Goal: Task Accomplishment & Management: Complete application form

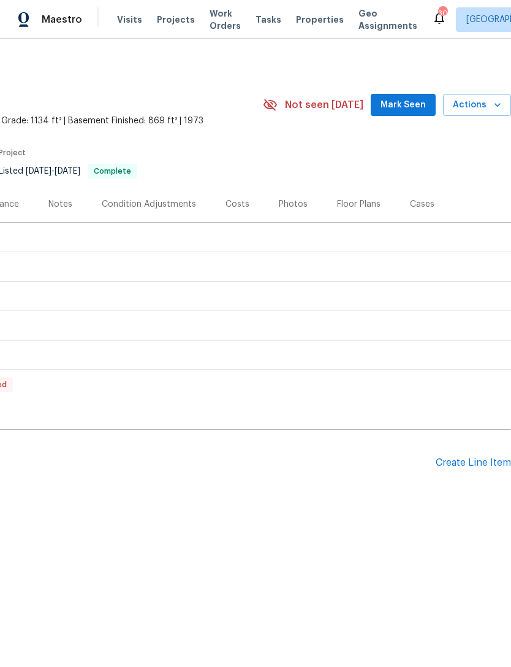
scroll to position [0, 182]
click at [470, 465] on div "Create Line Item" at bounding box center [473, 463] width 75 height 12
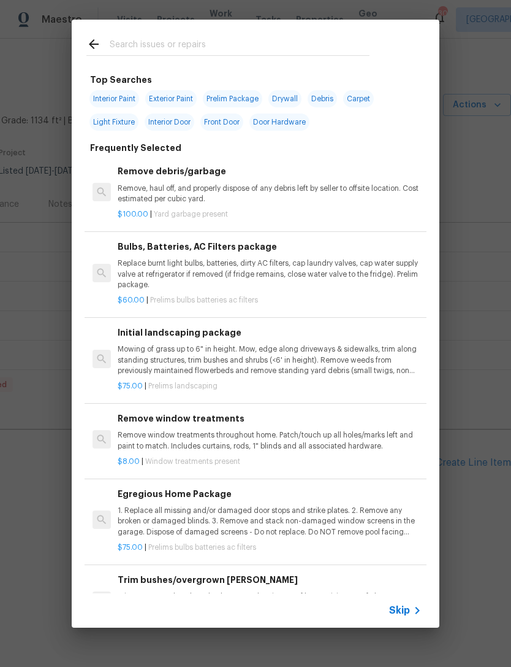
click at [132, 40] on input "text" at bounding box center [240, 46] width 260 height 18
type input "Pool"
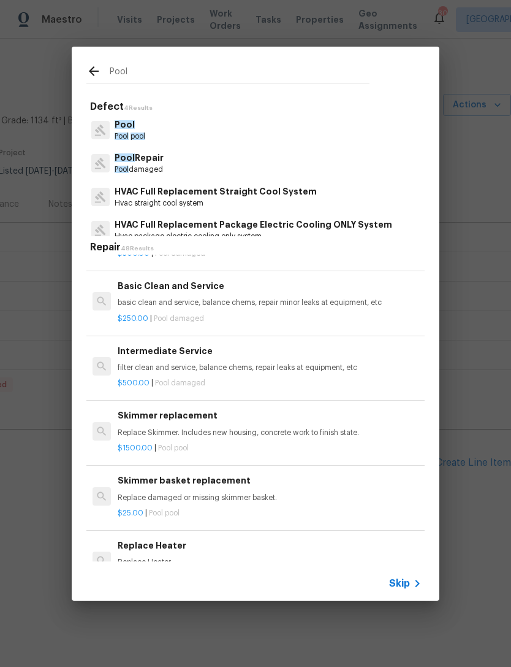
scroll to position [0, 0]
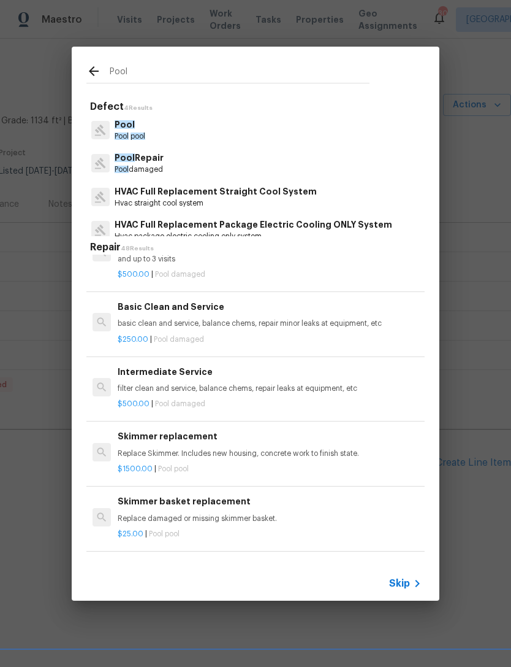
click at [237, 312] on div "Basic Clean and Service basic clean and service, balance chems, repair minor le…" at bounding box center [270, 314] width 304 height 29
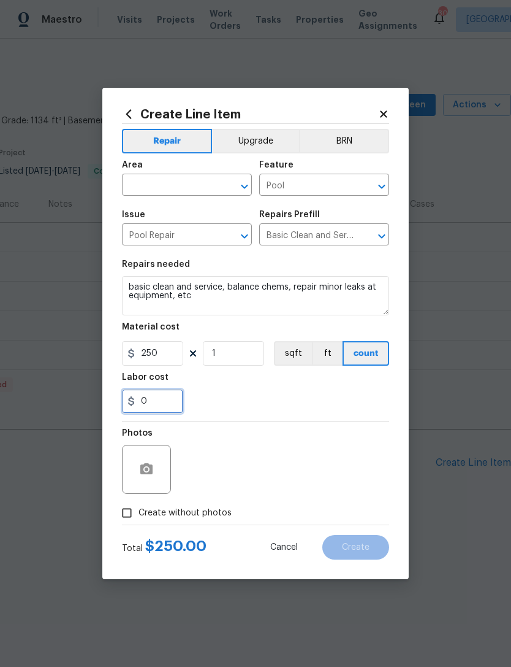
click at [166, 402] on input "0" at bounding box center [152, 401] width 61 height 25
type input "5"
type input "6"
type input "50"
click at [282, 400] on div "50" at bounding box center [255, 401] width 267 height 25
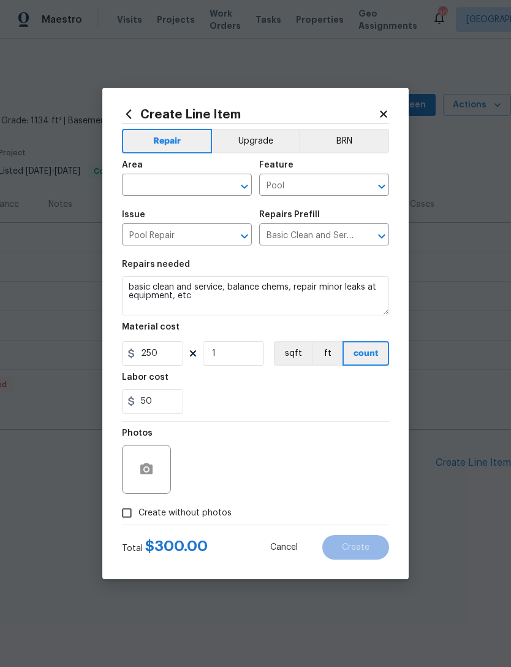
click at [130, 513] on input "Create without photos" at bounding box center [126, 512] width 23 height 23
checkbox input "true"
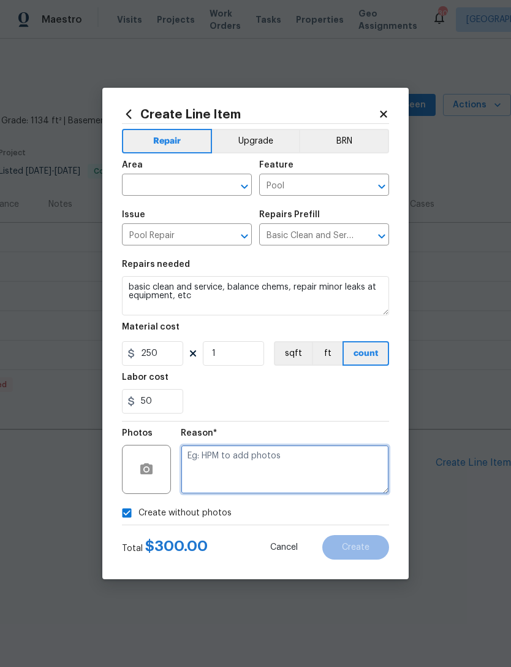
click at [238, 459] on textarea at bounding box center [285, 469] width 208 height 49
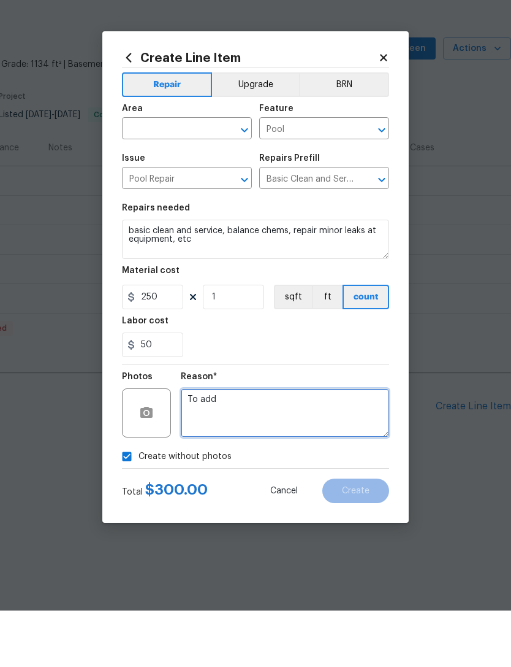
click at [242, 179] on icon "Open" at bounding box center [244, 186] width 15 height 15
type textarea "To add"
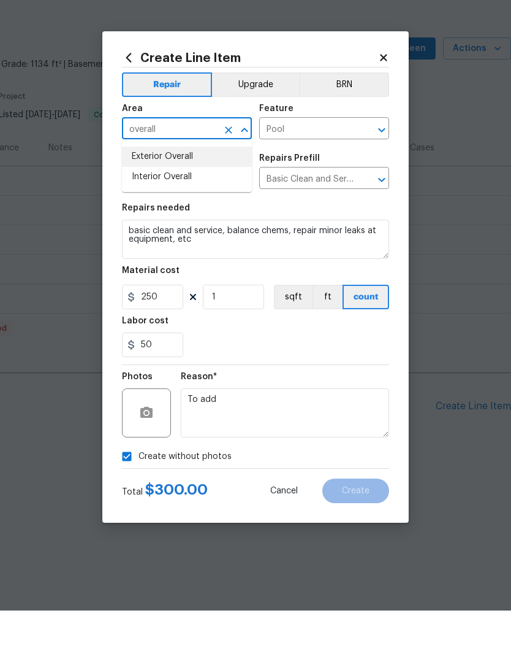
click at [172, 203] on li "Exterior Overall" at bounding box center [187, 213] width 130 height 20
type input "Exterior Overall"
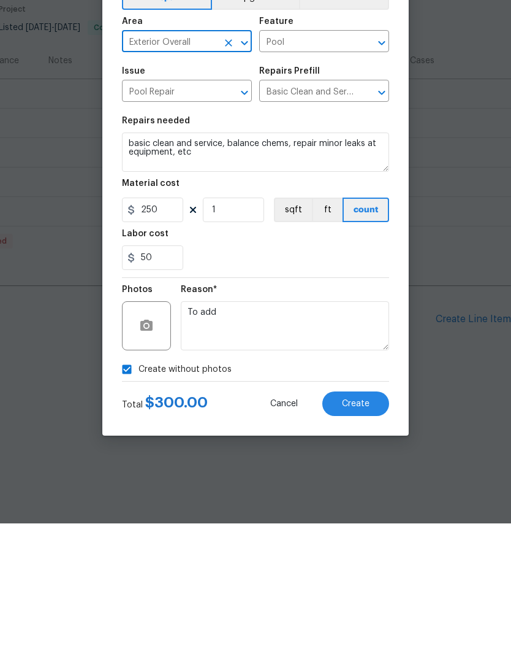
click at [373, 535] on button "Create" at bounding box center [356, 547] width 67 height 25
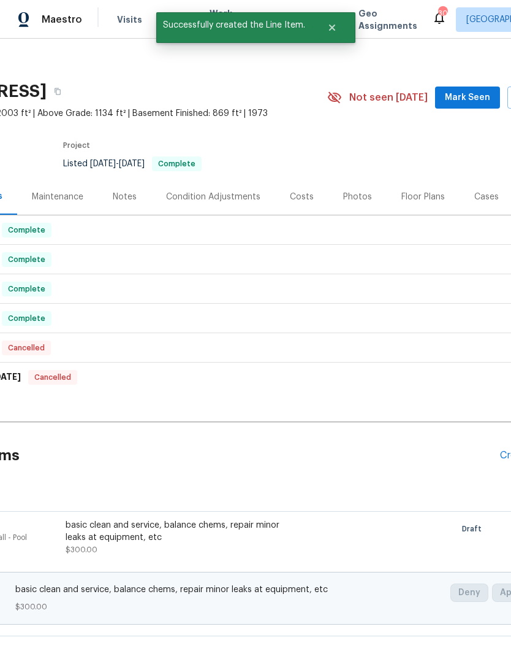
scroll to position [15, 3]
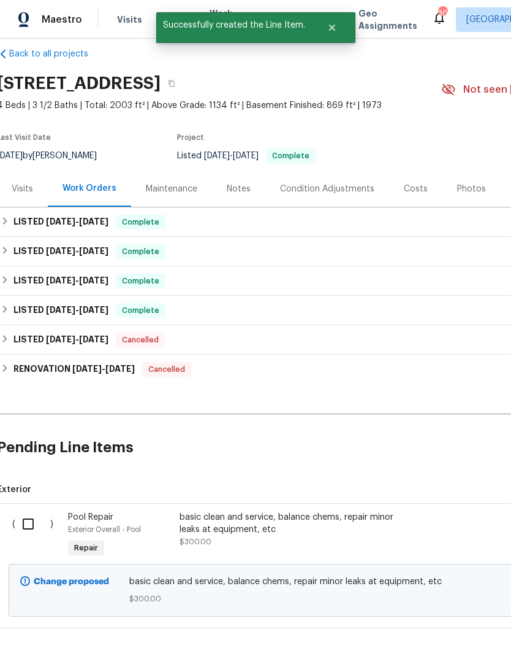
click at [29, 519] on input "checkbox" at bounding box center [32, 524] width 35 height 26
checkbox input "true"
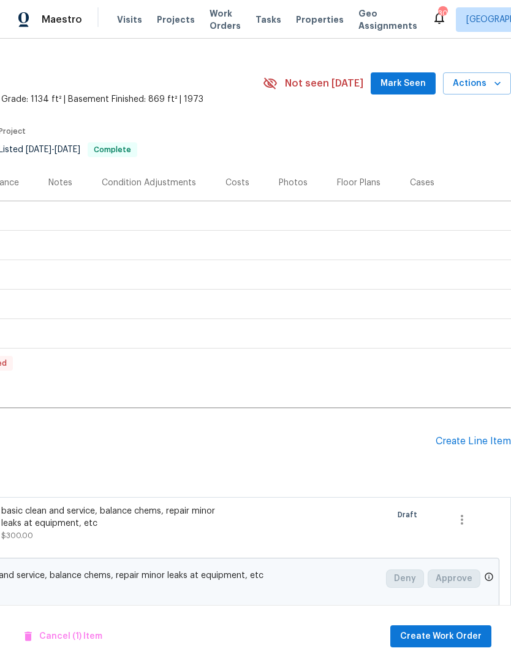
scroll to position [21, 182]
click at [435, 631] on span "Create Work Order" at bounding box center [441, 636] width 82 height 15
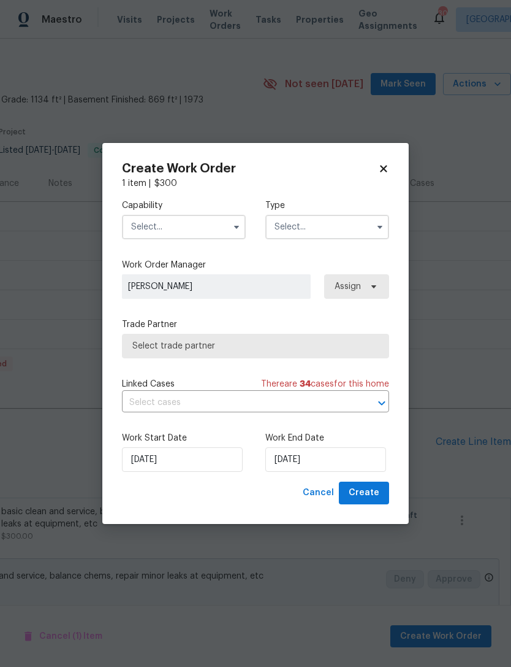
click at [237, 222] on icon "button" at bounding box center [237, 227] width 10 height 10
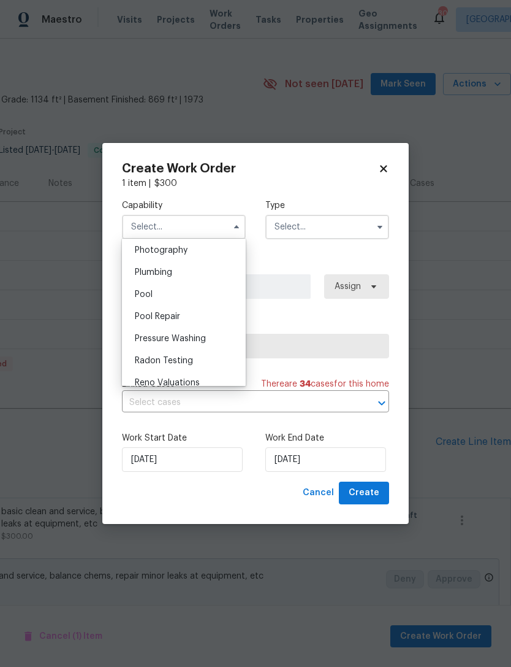
scroll to position [1082, 0]
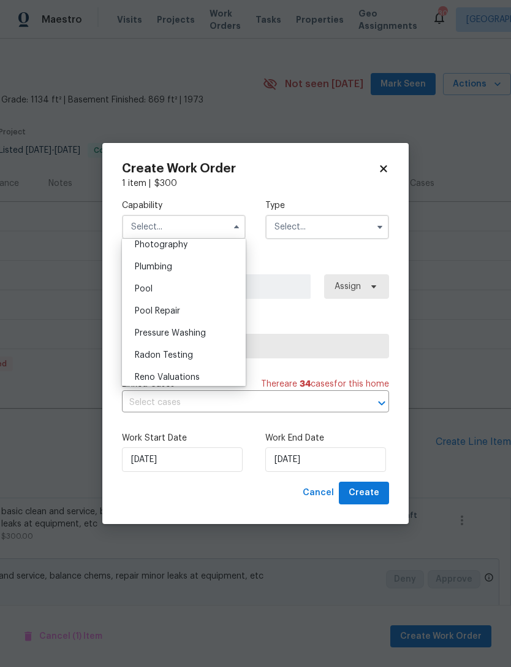
click at [164, 310] on span "Pool Repair" at bounding box center [157, 311] width 45 height 9
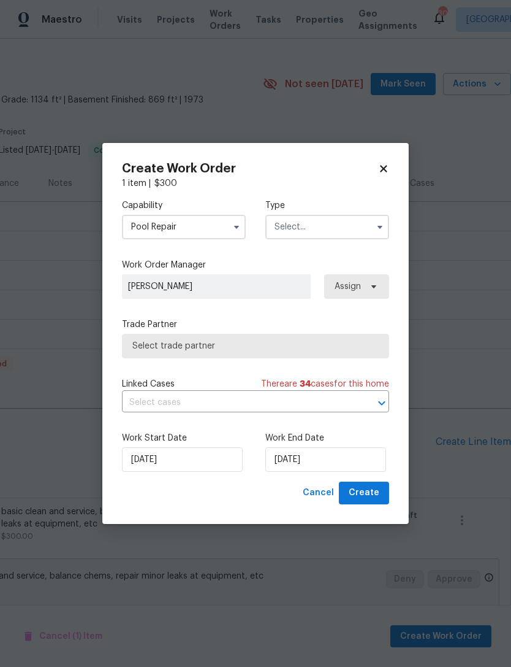
click at [210, 225] on input "Pool Repair" at bounding box center [184, 227] width 124 height 25
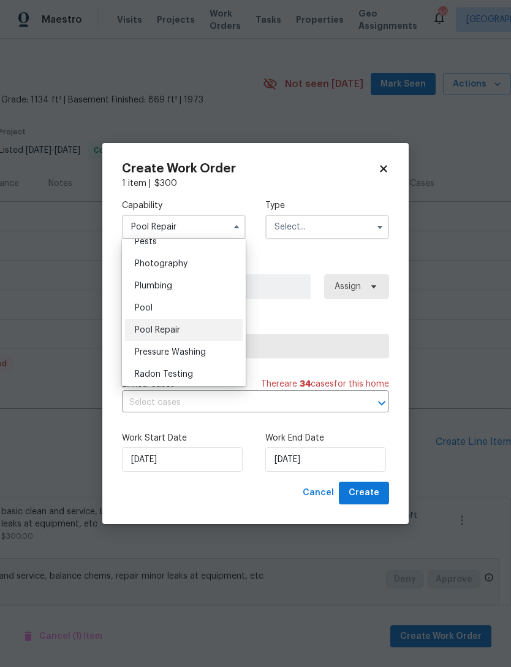
scroll to position [1060, 0]
click at [152, 307] on span "Pool" at bounding box center [144, 311] width 18 height 9
type input "Pool"
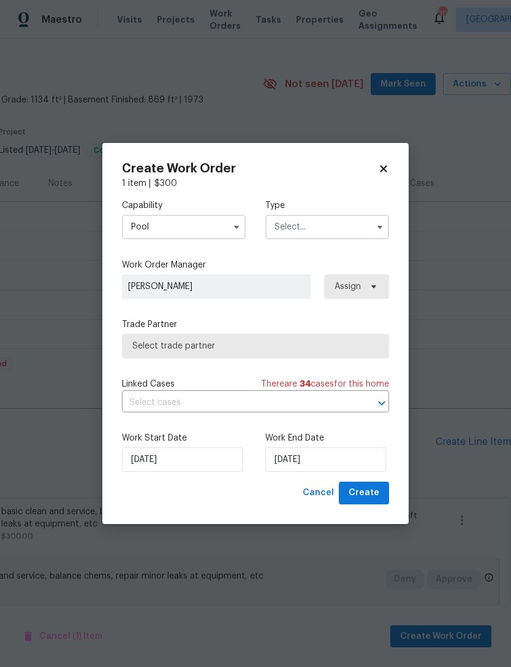
click at [370, 218] on input "text" at bounding box center [328, 227] width 124 height 25
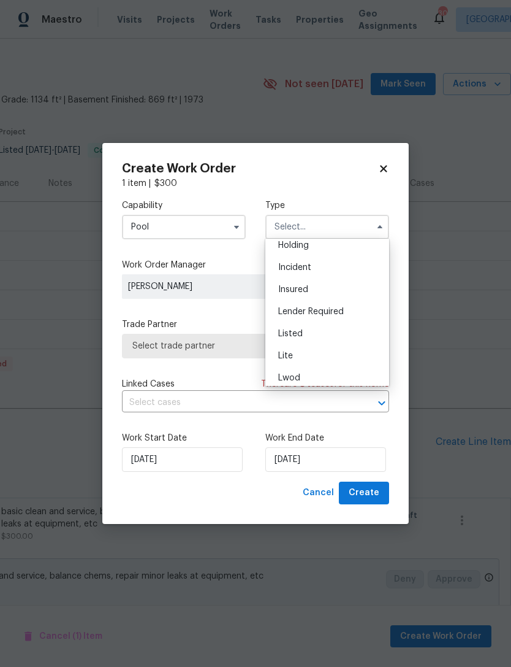
scroll to position [53, 0]
click at [297, 331] on span "Listed" at bounding box center [290, 331] width 25 height 9
type input "Listed"
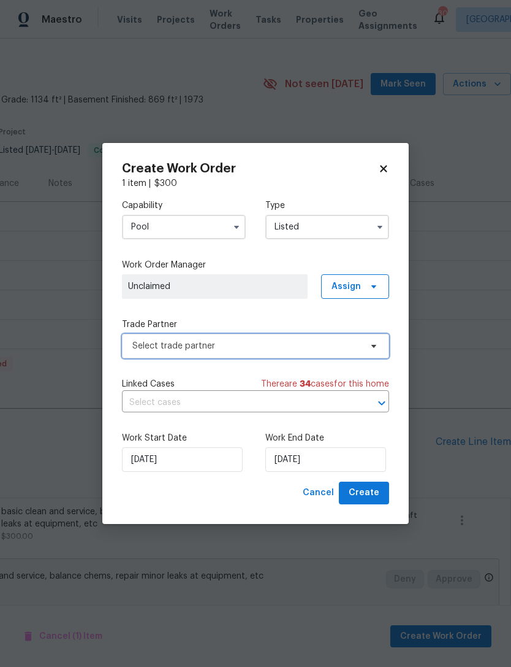
click at [368, 342] on span at bounding box center [371, 346] width 13 height 10
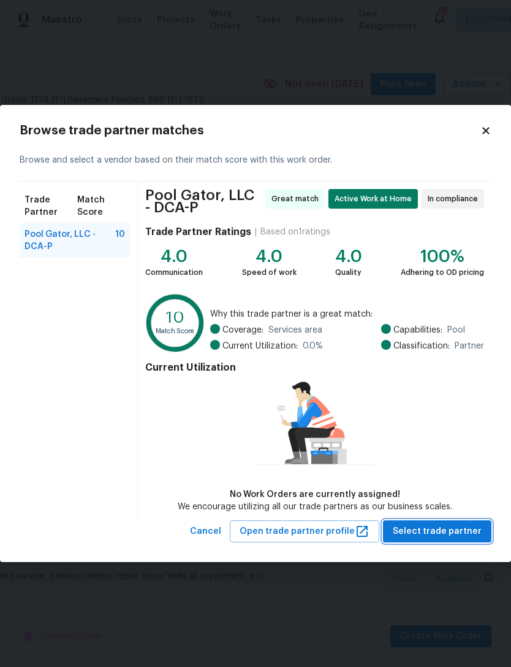
click at [443, 522] on button "Select trade partner" at bounding box center [437, 531] width 109 height 23
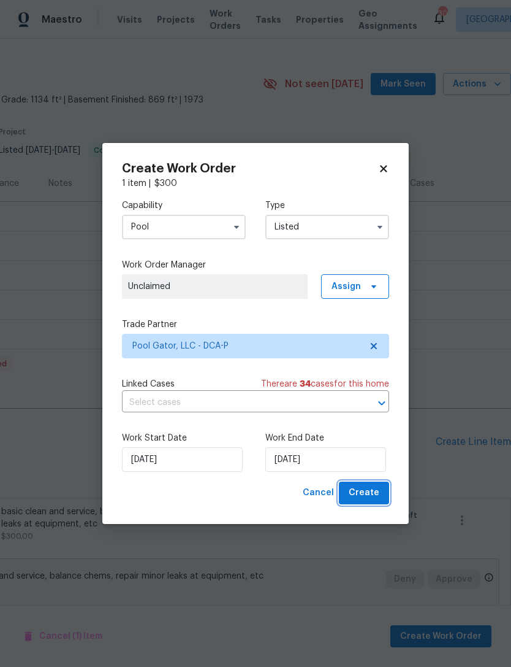
click at [363, 493] on span "Create" at bounding box center [364, 492] width 31 height 15
checkbox input "false"
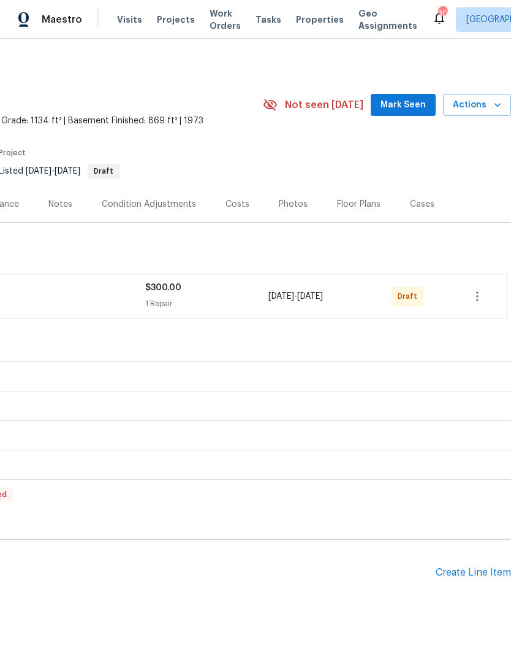
scroll to position [0, 182]
click at [479, 296] on icon "button" at bounding box center [477, 296] width 2 height 10
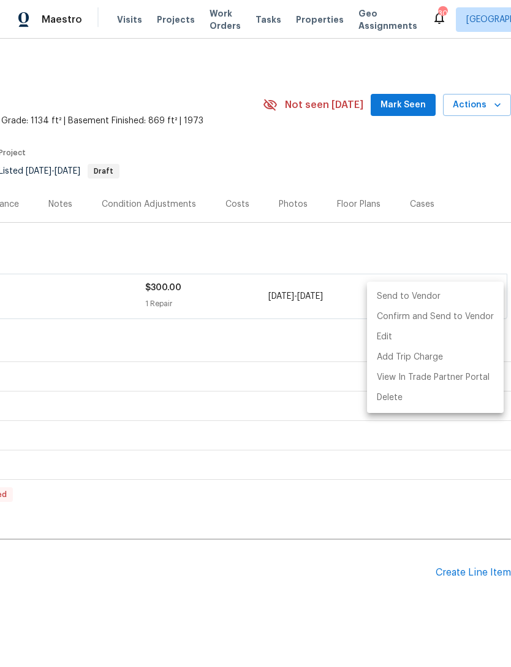
click at [405, 297] on li "Send to Vendor" at bounding box center [435, 296] width 137 height 20
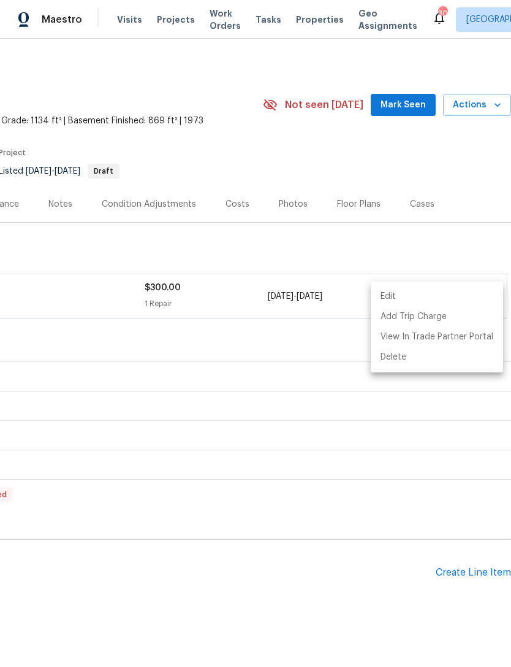
click at [327, 617] on div at bounding box center [255, 333] width 511 height 667
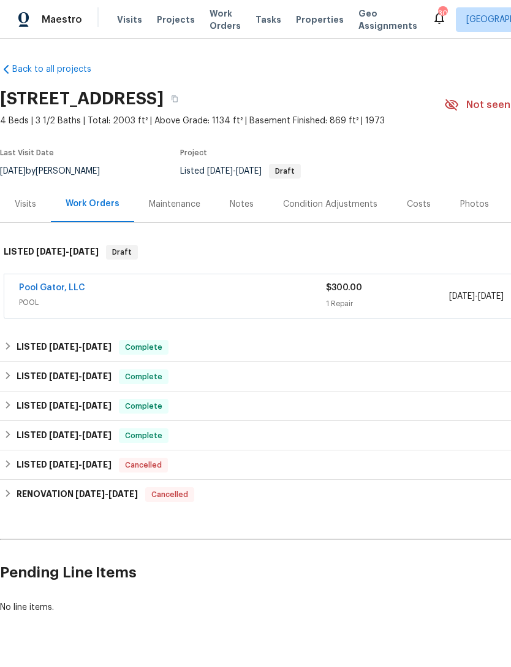
scroll to position [0, 0]
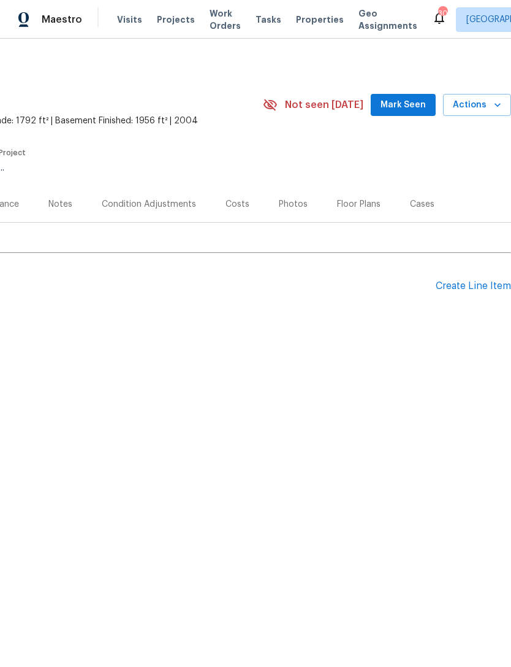
scroll to position [0, 182]
click at [472, 283] on div "Create Line Item" at bounding box center [473, 286] width 75 height 12
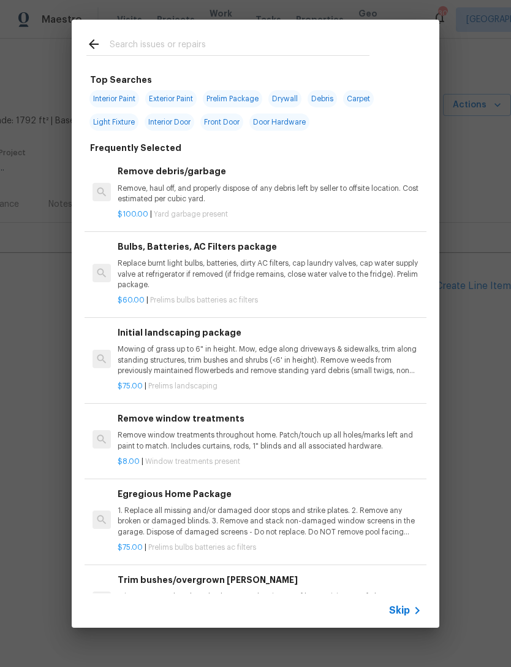
click at [494, 176] on div "Top Searches Interior Paint Exterior Paint Prelim Package Drywall Debris Carpet…" at bounding box center [255, 323] width 511 height 647
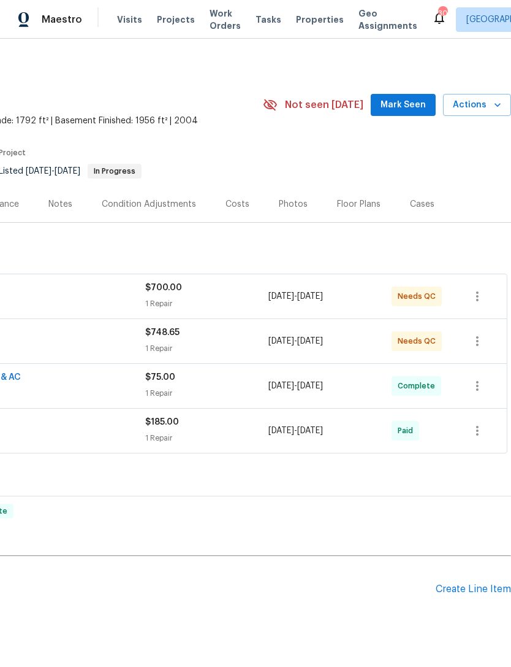
click at [424, 95] on button "Mark Seen" at bounding box center [403, 105] width 65 height 23
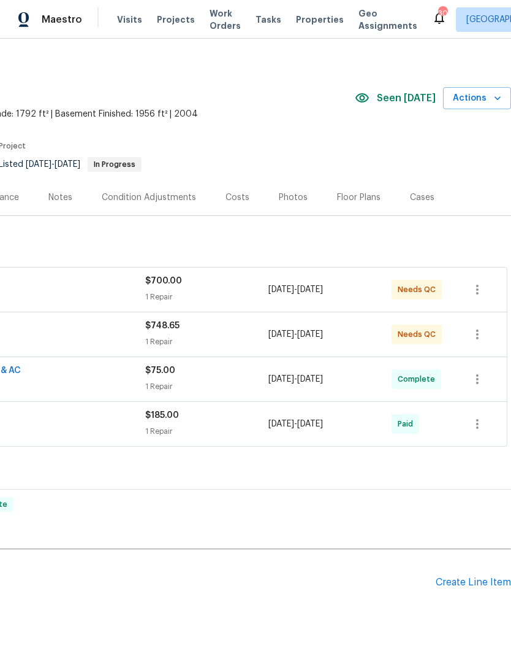
scroll to position [7, 182]
click at [476, 586] on div "Create Line Item" at bounding box center [473, 582] width 75 height 12
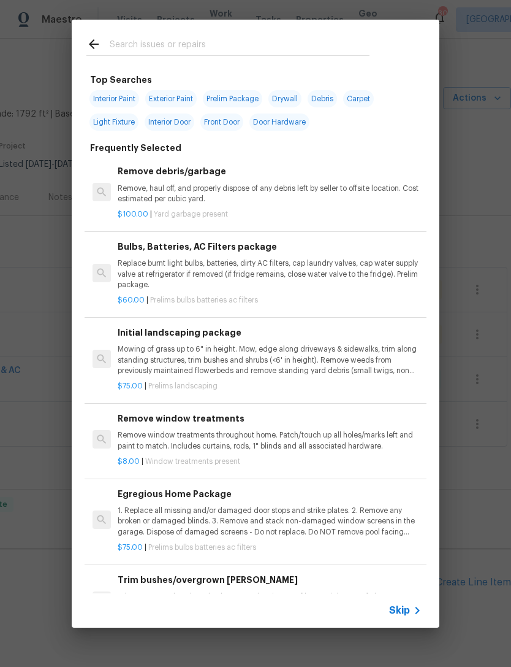
click at [145, 48] on input "text" at bounding box center [240, 46] width 260 height 18
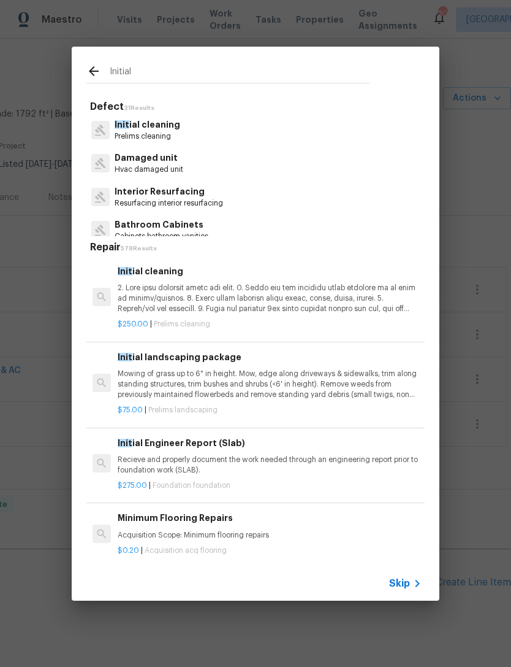
type input "Initial"
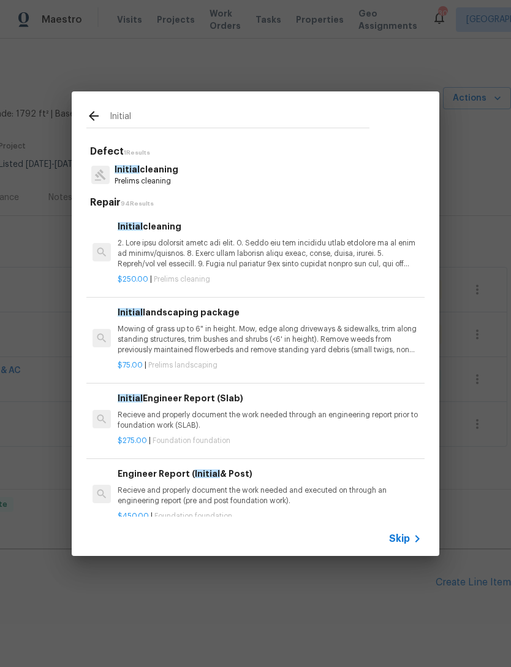
click at [153, 127] on input "Initial" at bounding box center [240, 118] width 260 height 18
click at [154, 176] on p "Prelims cleaning" at bounding box center [147, 181] width 64 height 10
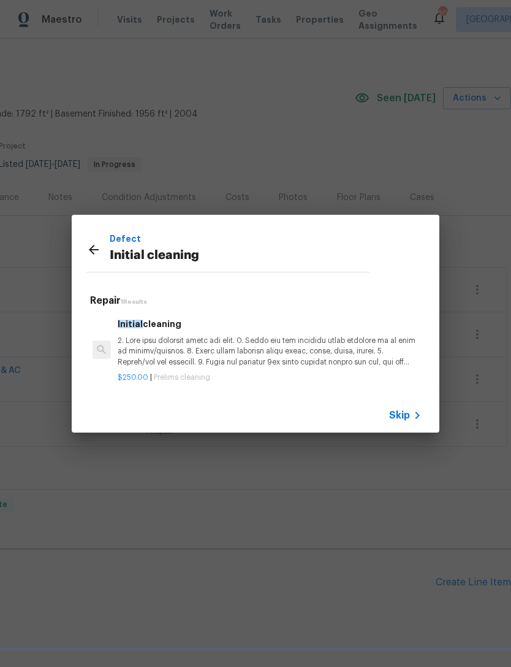
click at [204, 344] on p at bounding box center [270, 350] width 304 height 31
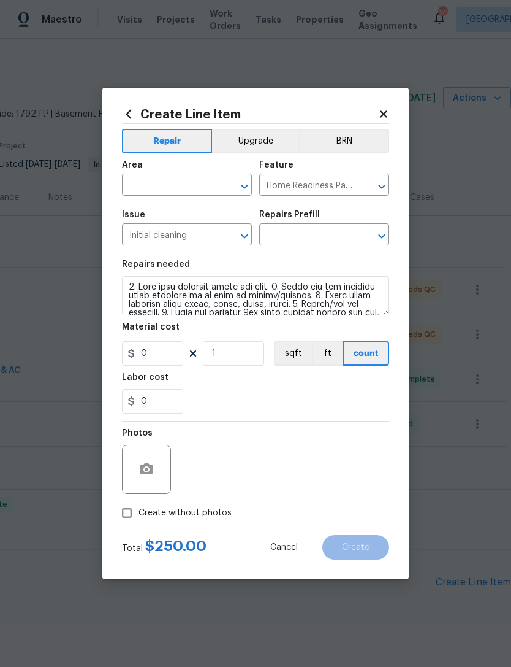
type input "Initial cleaning $250.00"
type input "250"
click at [166, 400] on input "0" at bounding box center [152, 401] width 61 height 25
click at [246, 179] on icon "Open" at bounding box center [244, 186] width 15 height 15
type input "100"
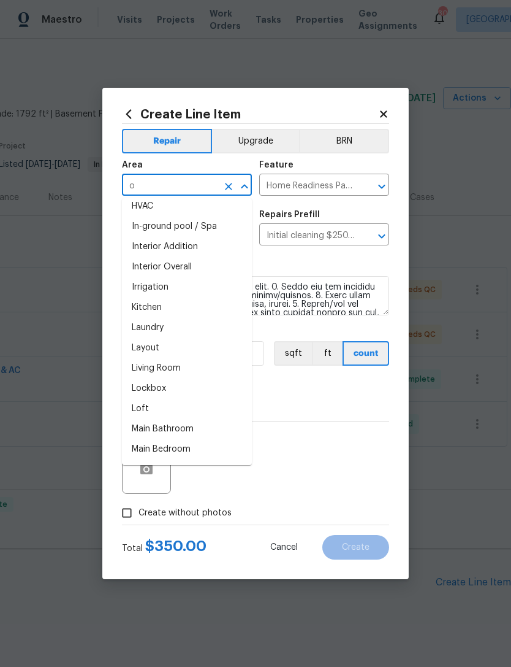
scroll to position [0, 0]
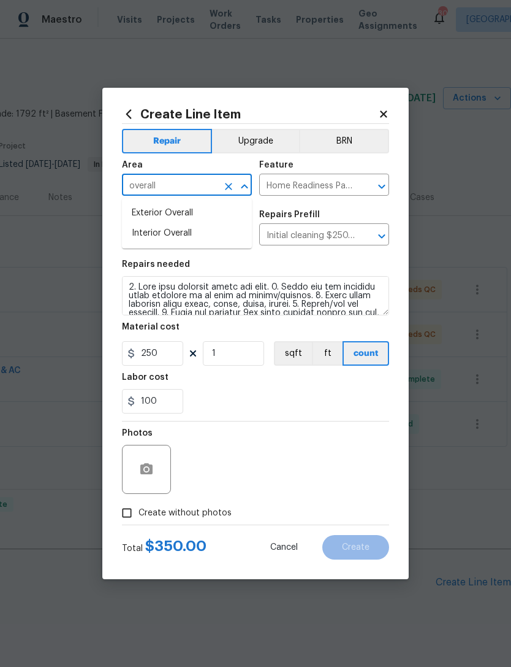
click at [167, 234] on li "Interior Overall" at bounding box center [187, 233] width 130 height 20
type input "Interior Overall"
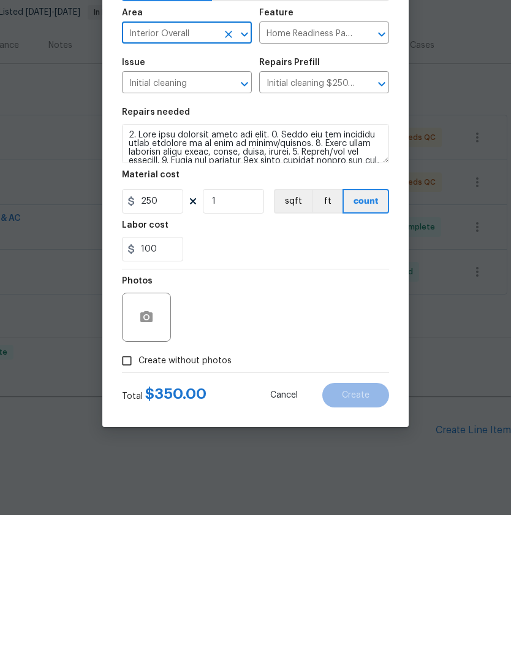
click at [126, 501] on input "Create without photos" at bounding box center [126, 512] width 23 height 23
checkbox input "true"
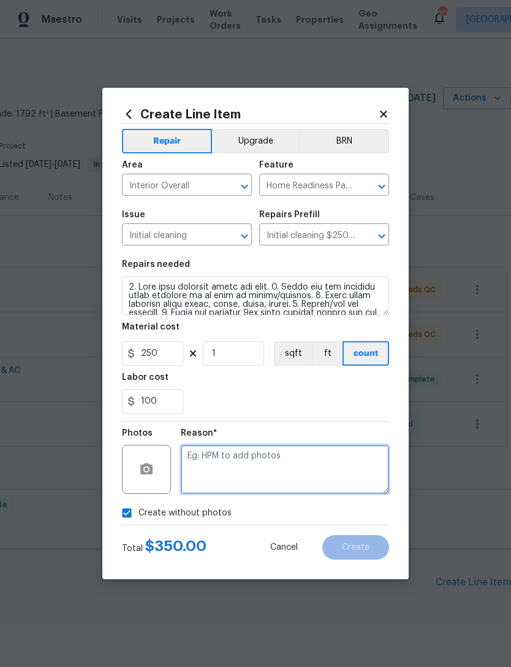
click at [250, 472] on textarea at bounding box center [285, 469] width 208 height 49
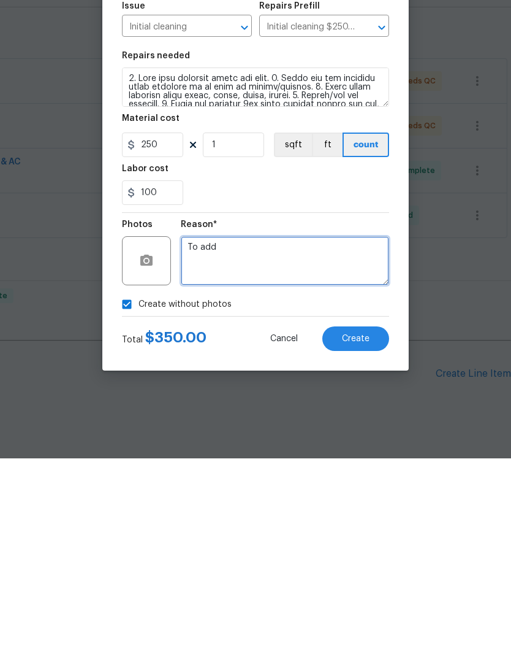
type textarea "To add"
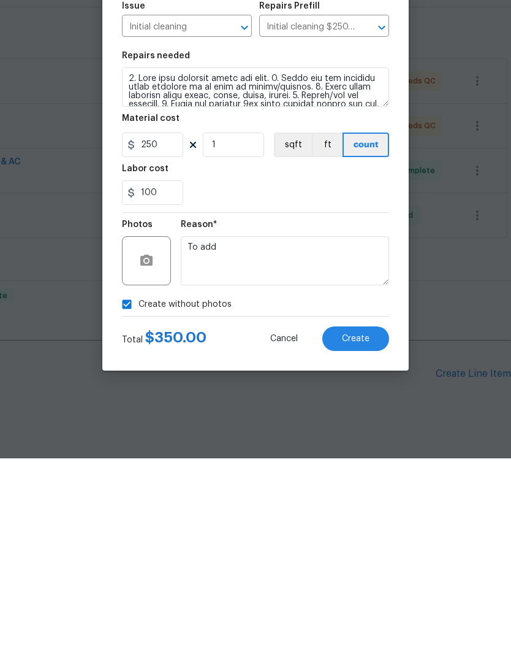
click at [369, 543] on span "Create" at bounding box center [356, 547] width 28 height 9
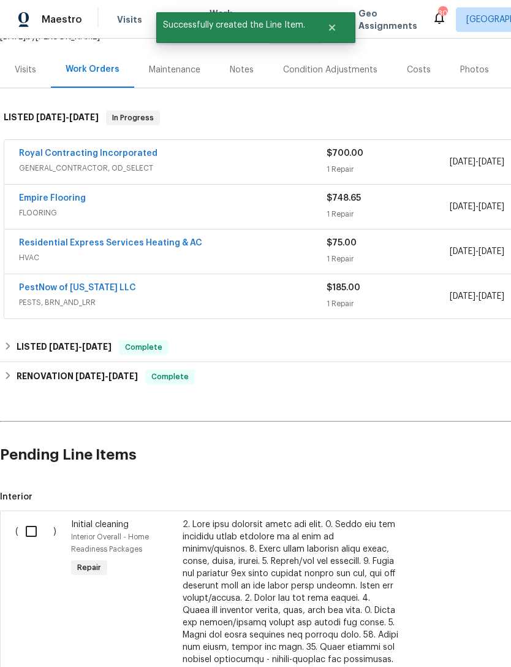
scroll to position [136, 0]
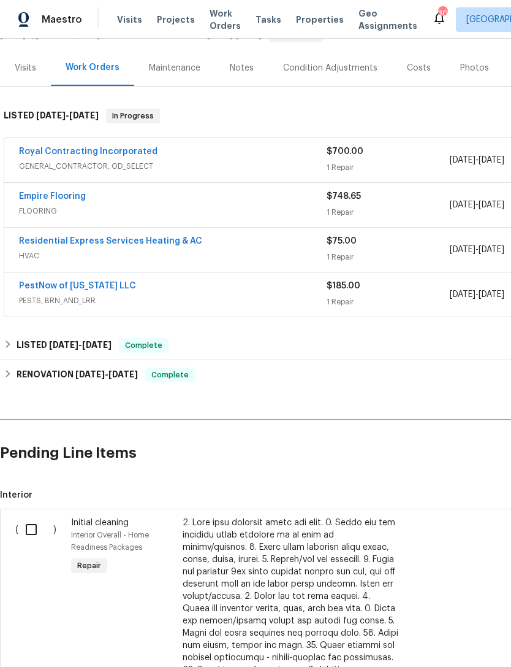
click at [189, 160] on span "GENERAL_CONTRACTOR, OD_SELECT" at bounding box center [173, 166] width 308 height 12
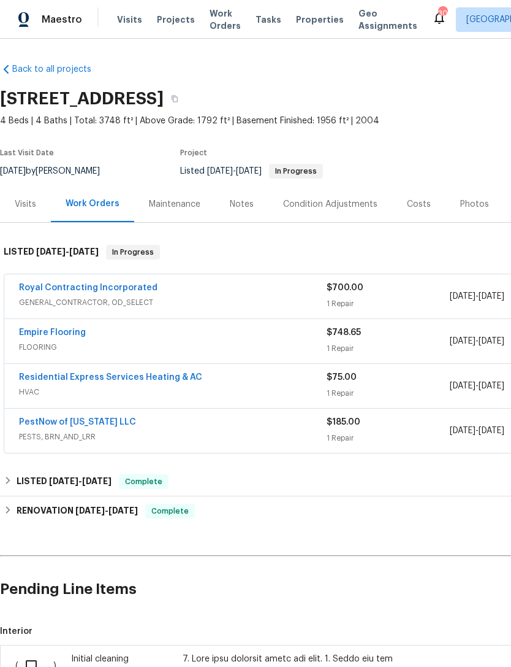
click at [121, 286] on link "Royal Contracting Incorporated" at bounding box center [88, 287] width 139 height 9
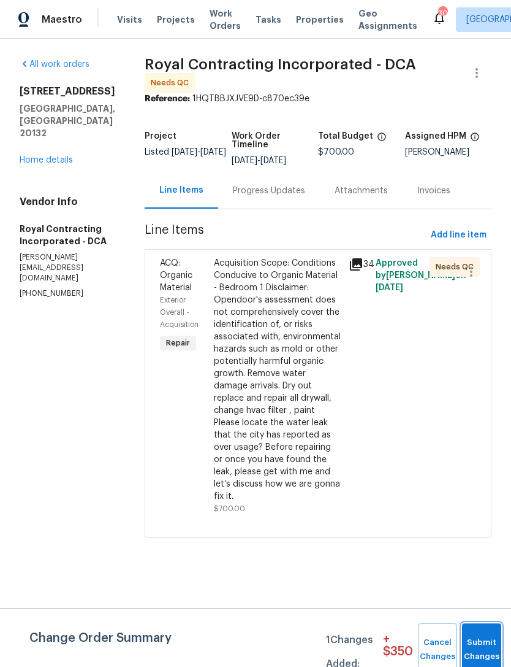
click at [476, 652] on span "Submit Changes" at bounding box center [481, 649] width 27 height 28
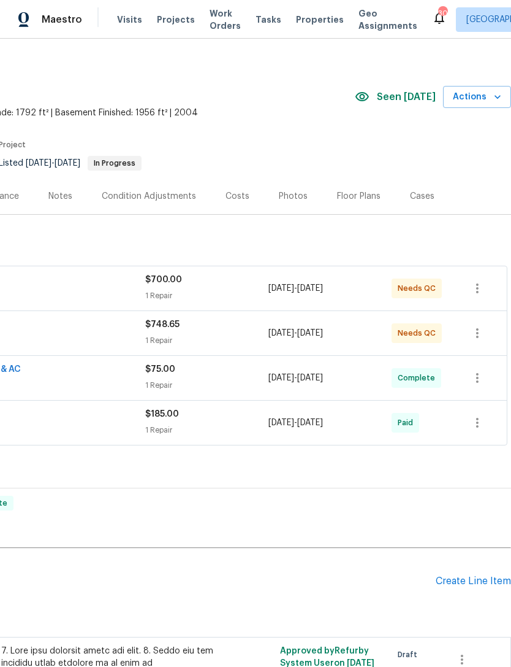
scroll to position [8, 182]
click at [473, 583] on div "Create Line Item" at bounding box center [473, 581] width 75 height 12
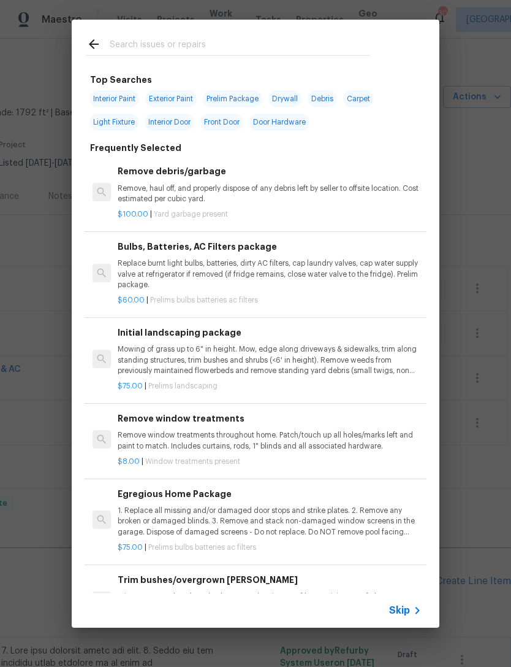
click at [146, 37] on input "text" at bounding box center [240, 46] width 260 height 18
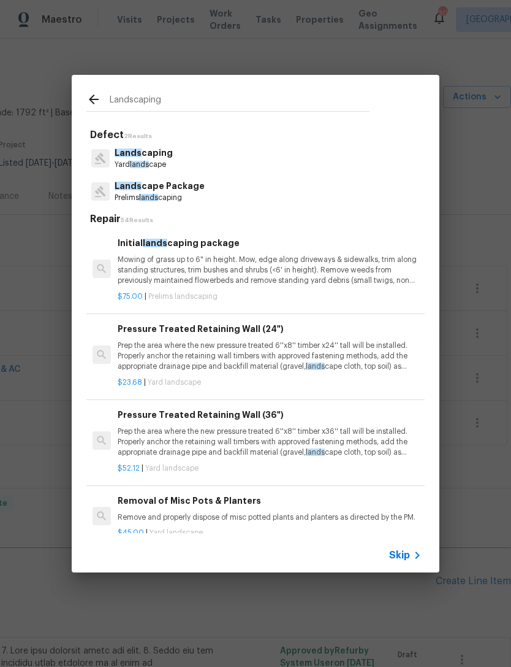
type input "Landscaping"
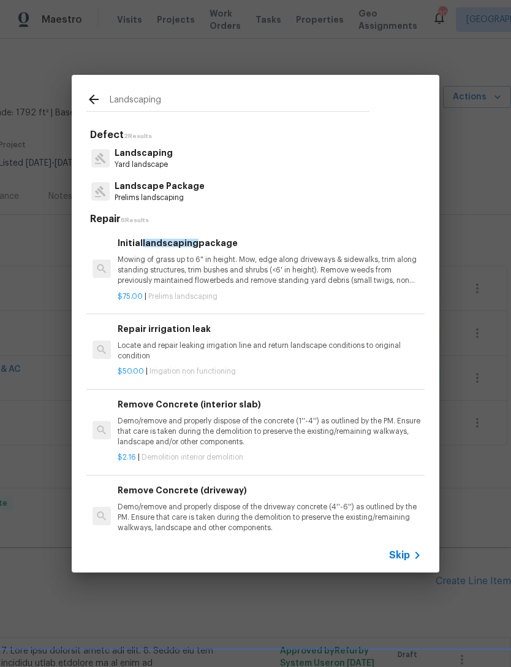
click at [223, 264] on p "Mowing of grass up to 6" in height. Mow, edge along driveways & sidewalks, trim…" at bounding box center [270, 269] width 304 height 31
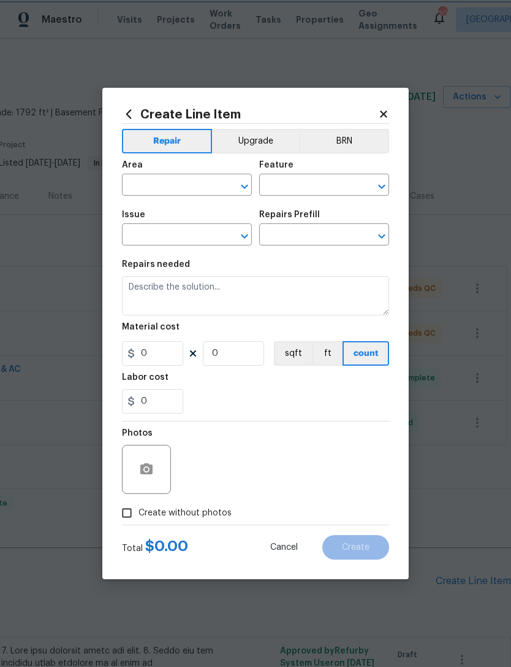
type input "Home Readiness Packages"
type input "Landscape Package"
type input "Initial landscaping package $75.00"
type textarea "Mowing of grass up to 6" in height. Mow, edge along driveways & sidewalks, trim…"
type input "75"
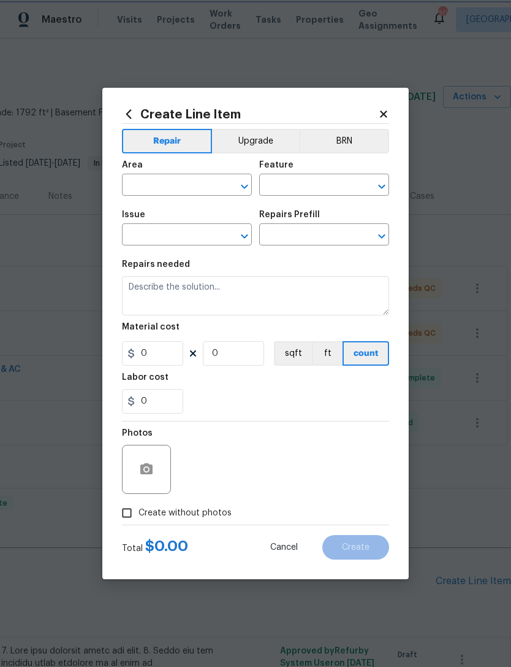
type input "1"
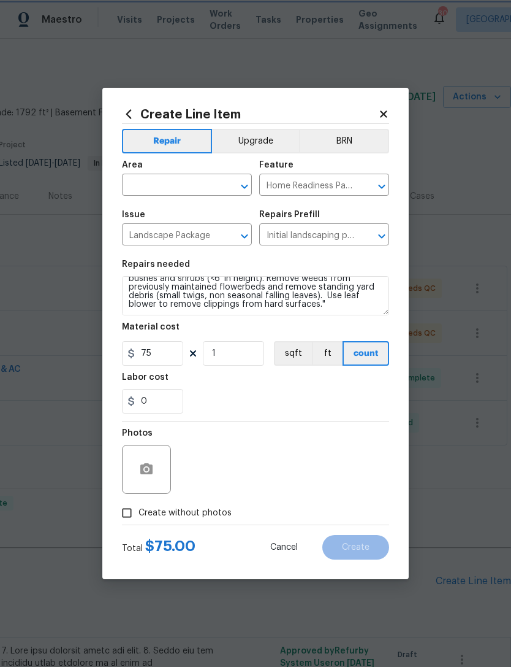
scroll to position [26, 0]
click at [267, 302] on textarea "Mowing of grass up to 6" in height. Mow, edge along driveways & sidewalks, trim…" at bounding box center [255, 295] width 267 height 39
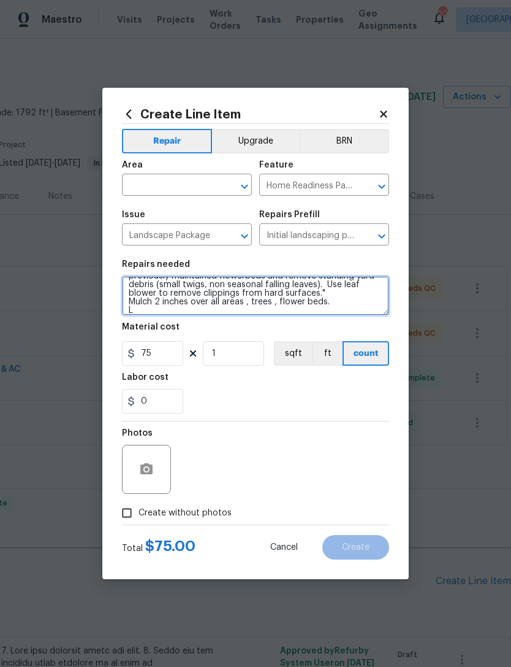
scroll to position [37, 0]
type textarea "Mowing of grass up to 6" in height. Mow, edge along driveways & sidewalks, trim…"
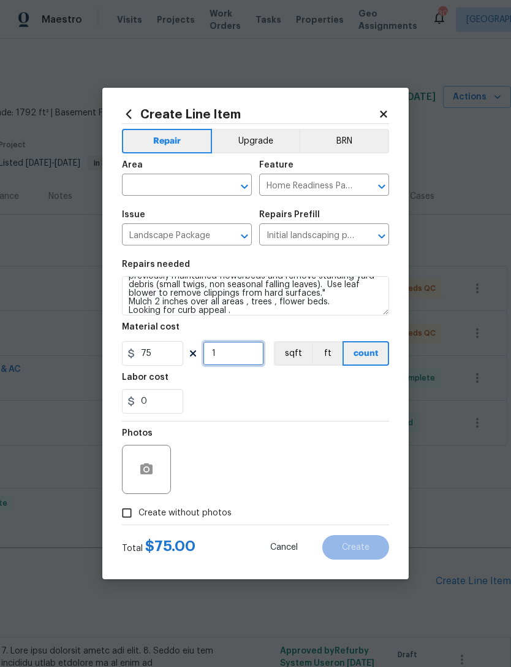
click at [243, 350] on input "1" at bounding box center [233, 353] width 61 height 25
type input "5"
click at [316, 404] on div "0" at bounding box center [255, 401] width 267 height 25
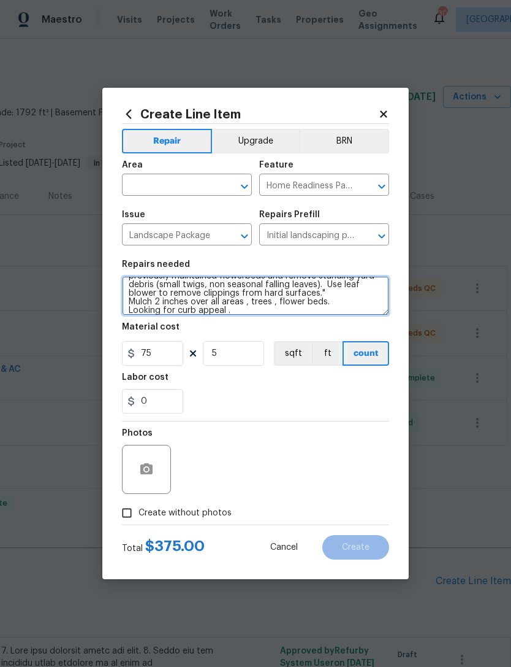
click at [243, 312] on textarea "Mowing of grass up to 6" in height. Mow, edge along driveways & sidewalks, trim…" at bounding box center [255, 295] width 267 height 39
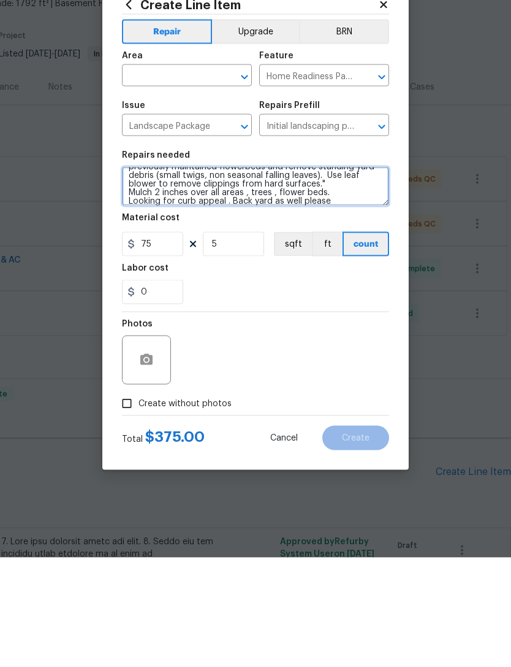
type textarea "Mowing of grass up to 6" in height. Mow, edge along driveways & sidewalks, trim…"
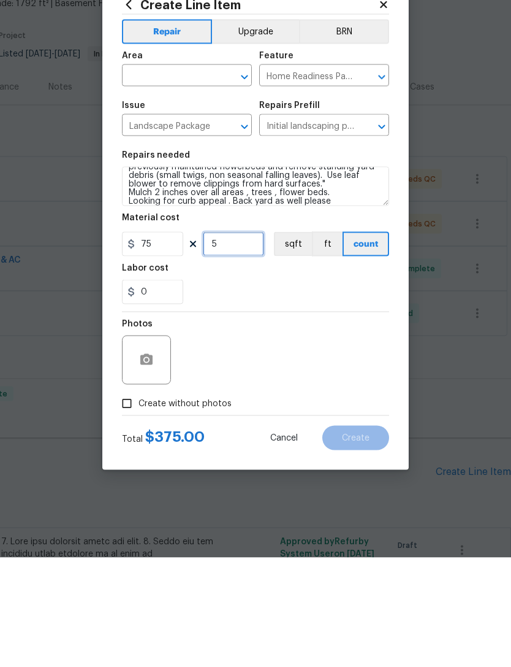
click at [232, 341] on input "5" at bounding box center [233, 353] width 61 height 25
type input "6"
click at [338, 421] on div "Photos" at bounding box center [255, 461] width 267 height 80
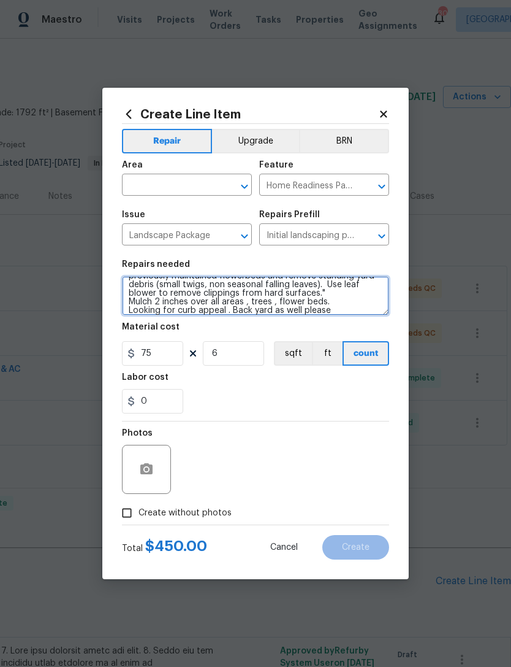
click at [354, 308] on textarea "Mowing of grass up to 6" in height. Mow, edge along driveways & sidewalks, trim…" at bounding box center [255, 295] width 267 height 39
click at [238, 189] on icon "Open" at bounding box center [244, 186] width 15 height 15
type textarea "Mowing of grass up to 6" in height. Mow, edge along driveways & sidewalks, trim…"
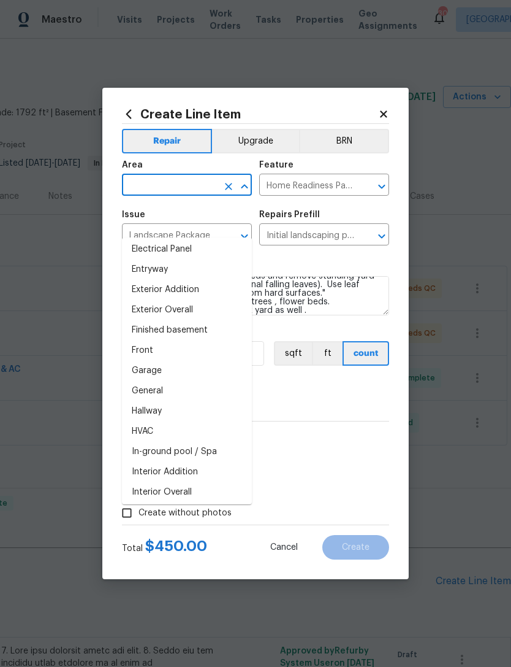
scroll to position [0, 0]
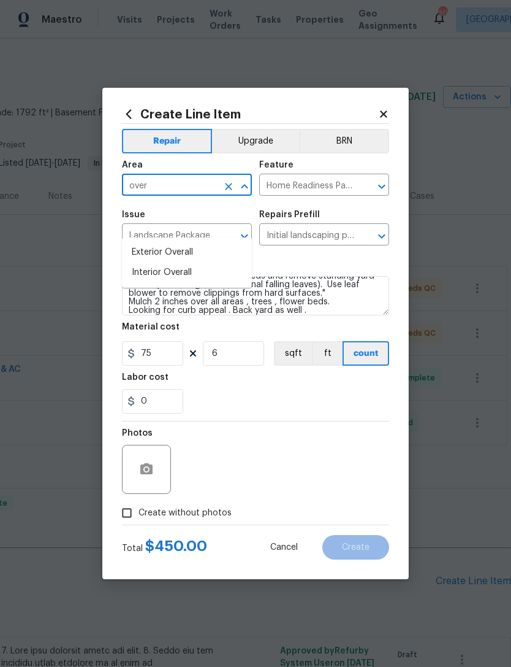
click at [177, 242] on li "Exterior Overall" at bounding box center [187, 252] width 130 height 20
type input "Exterior Overall"
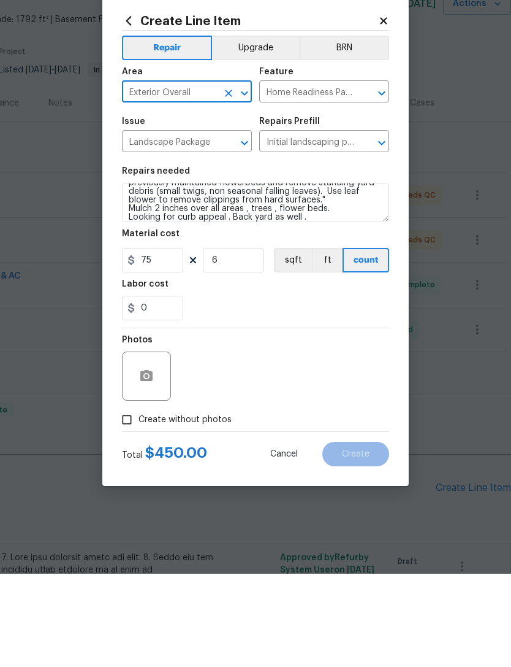
click at [134, 501] on input "Create without photos" at bounding box center [126, 512] width 23 height 23
checkbox input "true"
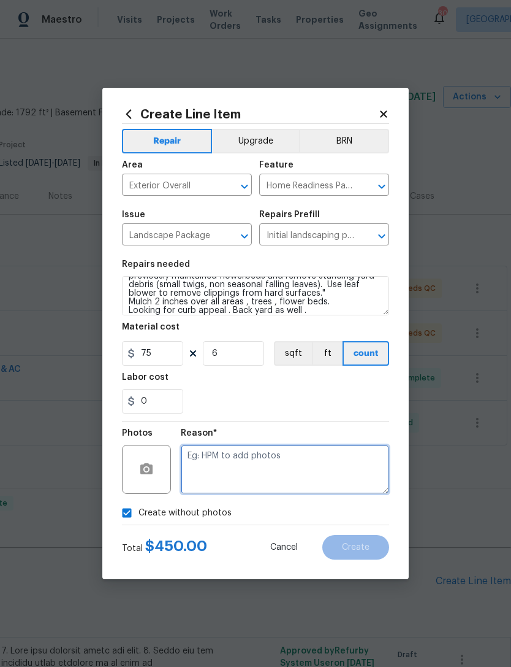
click at [268, 456] on textarea at bounding box center [285, 469] width 208 height 49
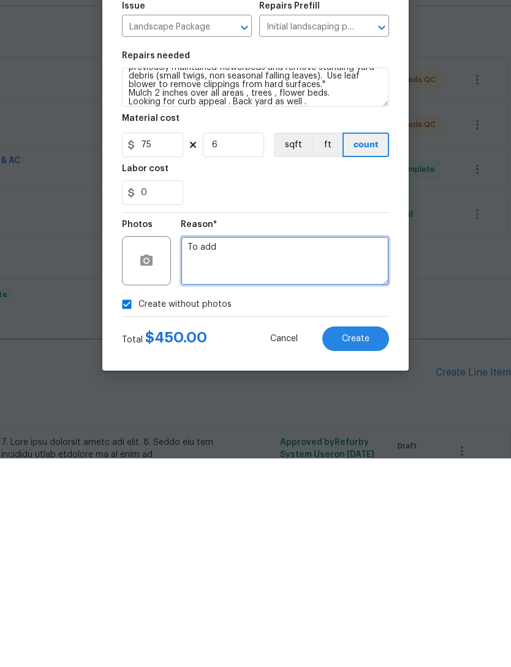
type textarea "To add"
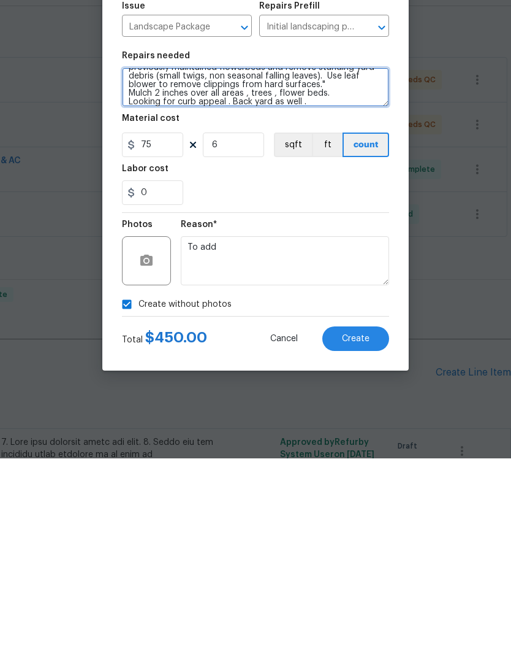
click at [332, 276] on textarea "Mowing of grass up to 6" in height. Mow, edge along driveways & sidewalks, trim…" at bounding box center [255, 295] width 267 height 39
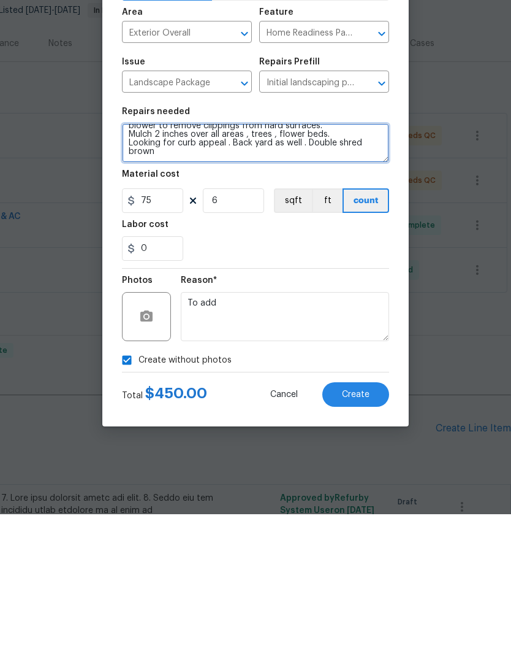
type textarea "Mowing of grass up to 6" in height. Mow, edge along driveways & sidewalks, trim…"
click at [357, 535] on button "Create" at bounding box center [356, 547] width 67 height 25
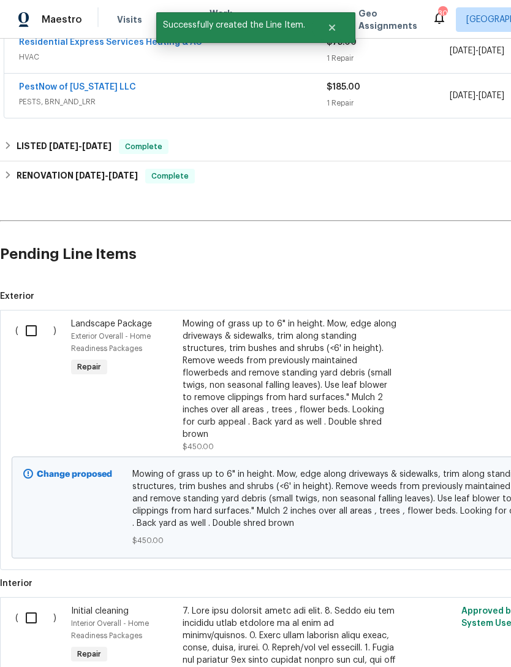
scroll to position [332, 0]
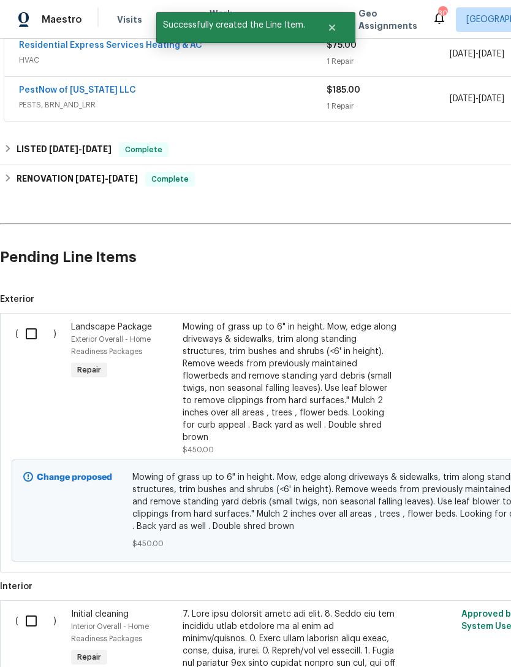
click at [34, 321] on input "checkbox" at bounding box center [35, 334] width 35 height 26
checkbox input "true"
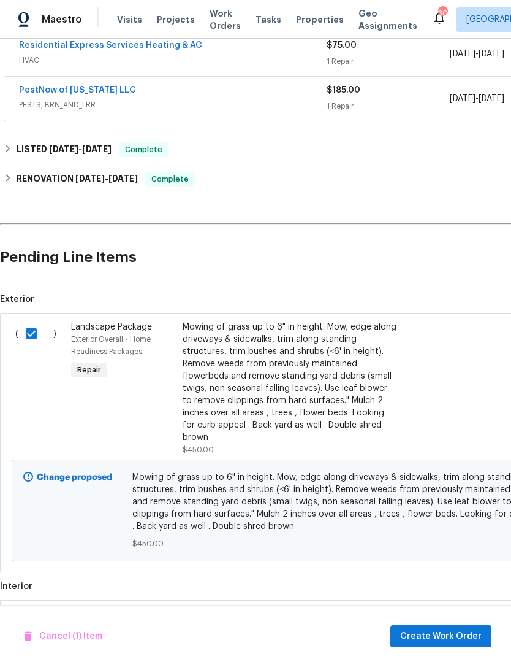
click at [39, 608] on input "checkbox" at bounding box center [35, 621] width 35 height 26
checkbox input "true"
click at [448, 643] on button "Create Work Order" at bounding box center [441, 636] width 101 height 23
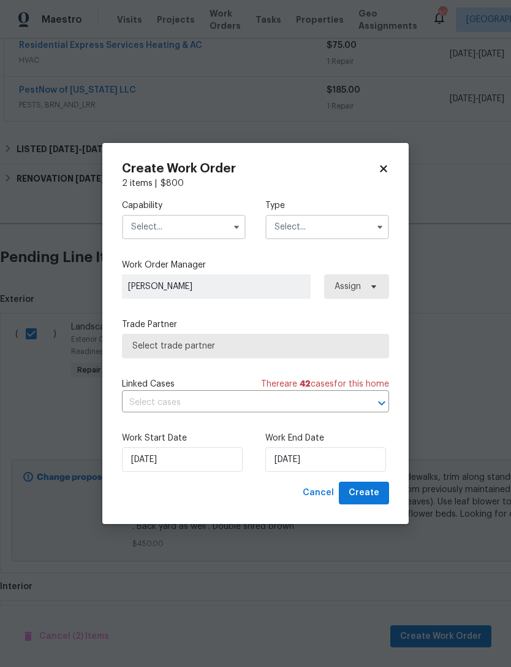
click at [210, 223] on input "text" at bounding box center [184, 227] width 124 height 25
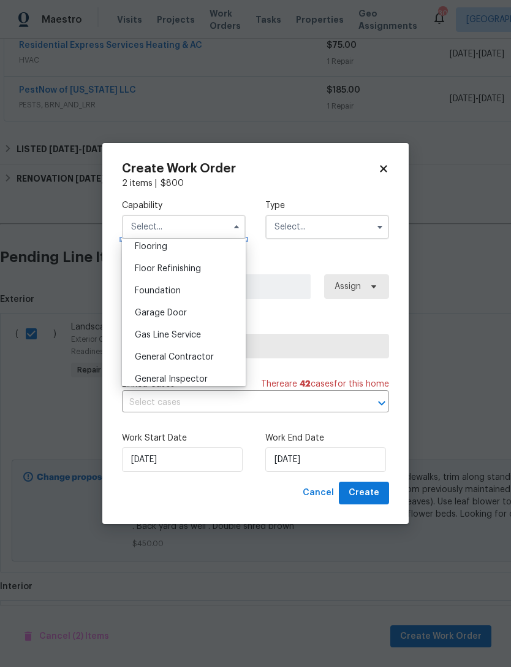
scroll to position [494, 0]
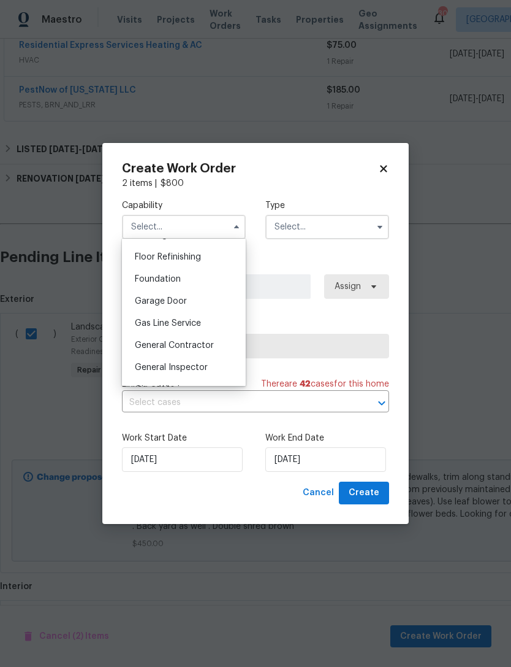
click at [189, 345] on span "General Contractor" at bounding box center [174, 345] width 79 height 9
type input "General Contractor"
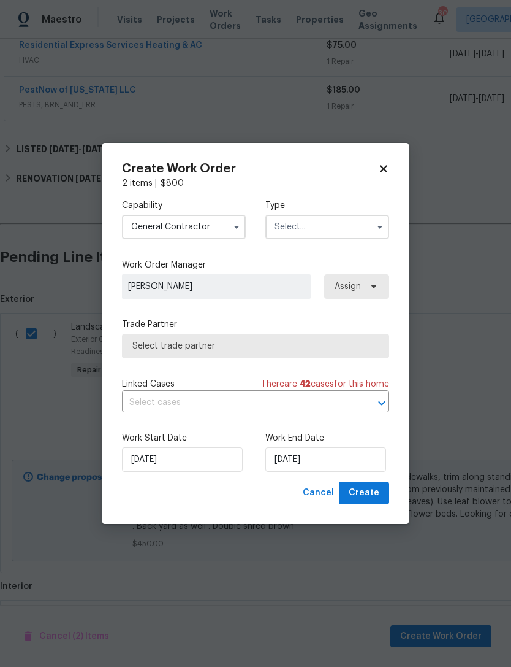
click at [336, 222] on input "text" at bounding box center [328, 227] width 124 height 25
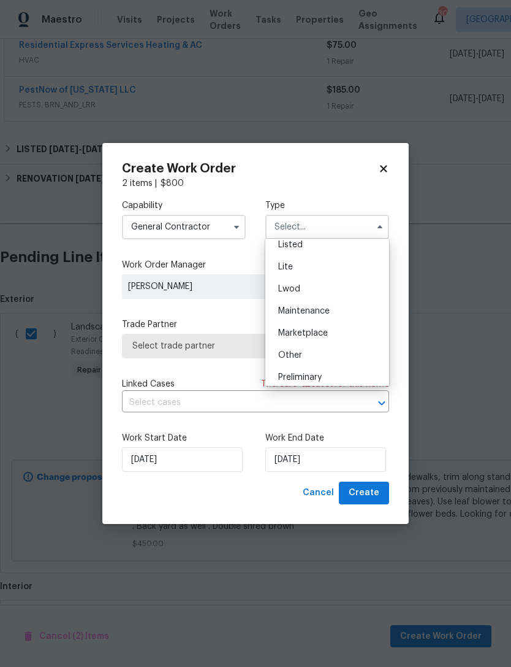
scroll to position [137, 0]
click at [297, 240] on div "Listed" at bounding box center [328, 248] width 118 height 22
type input "Listed"
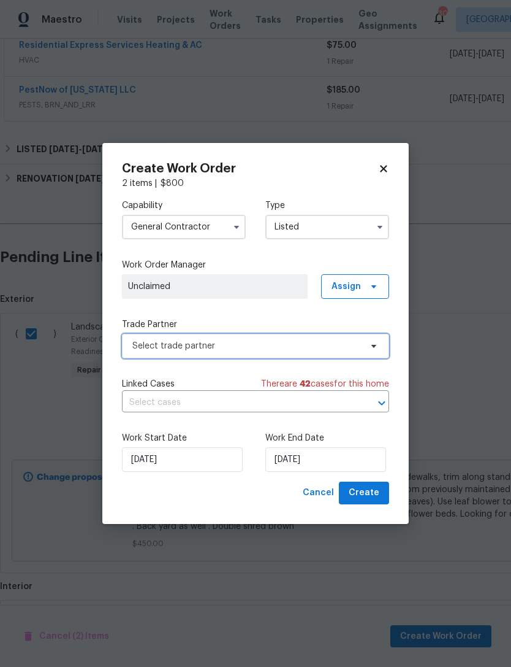
click at [235, 340] on span "Select trade partner" at bounding box center [246, 346] width 229 height 12
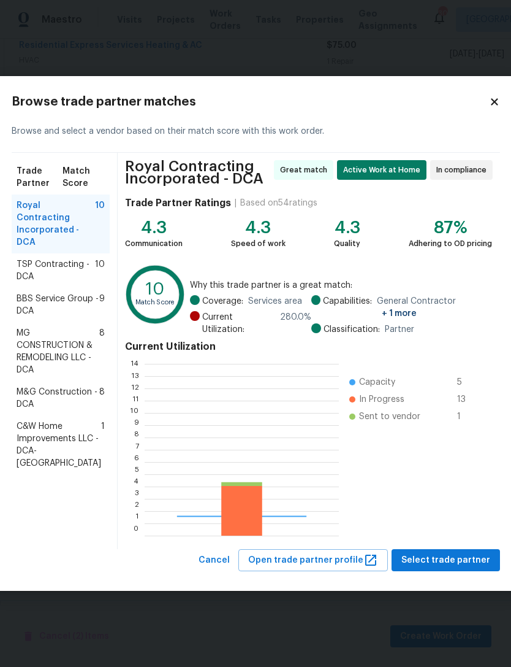
scroll to position [172, 194]
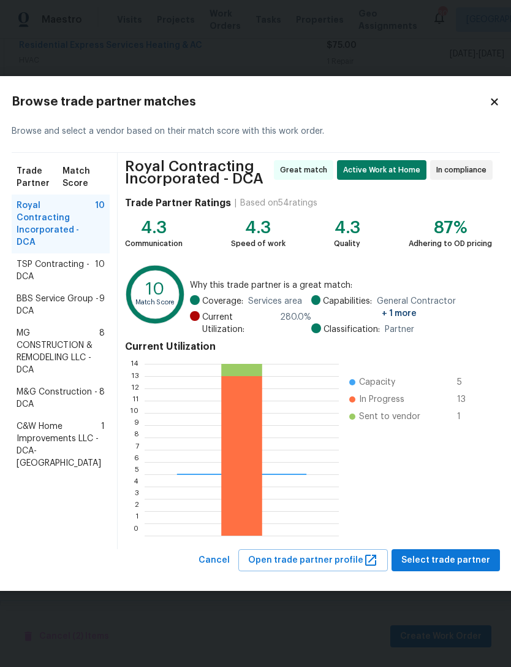
click at [51, 410] on span "M&G Construction - DCA" at bounding box center [58, 398] width 83 height 25
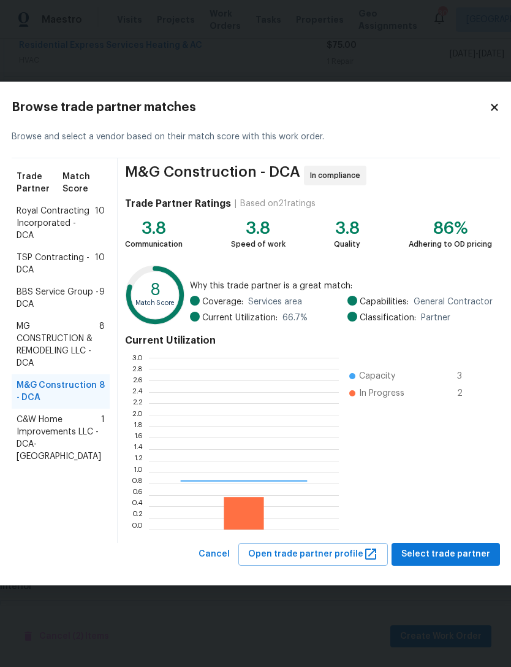
scroll to position [172, 190]
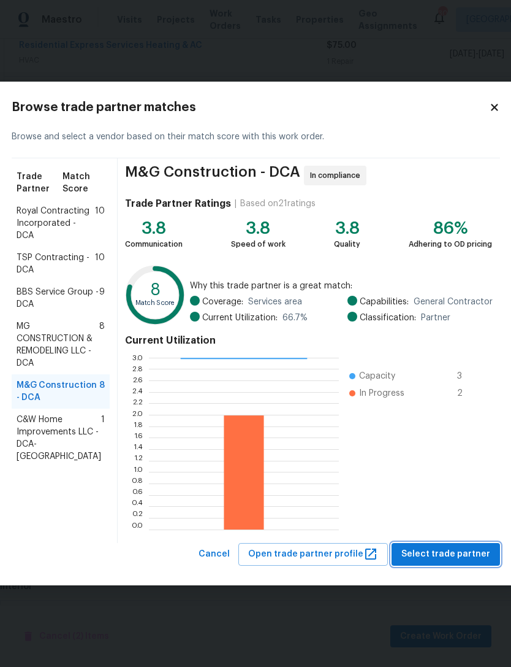
click at [446, 549] on span "Select trade partner" at bounding box center [446, 553] width 89 height 15
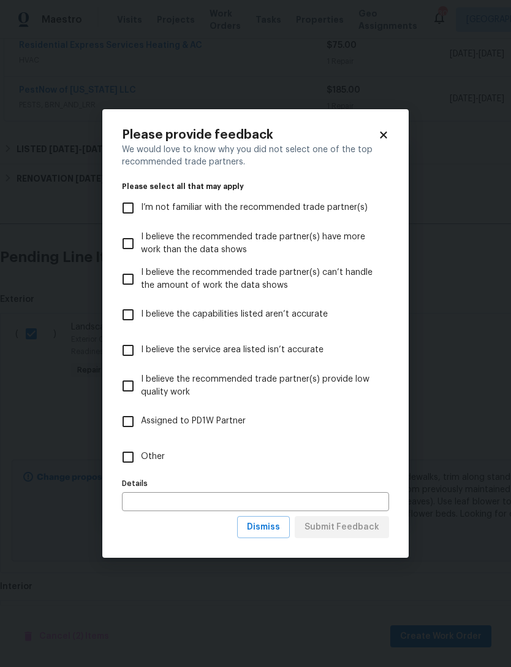
click at [132, 447] on input "Other" at bounding box center [128, 457] width 26 height 26
checkbox input "true"
click at [357, 524] on span "Submit Feedback" at bounding box center [342, 526] width 75 height 15
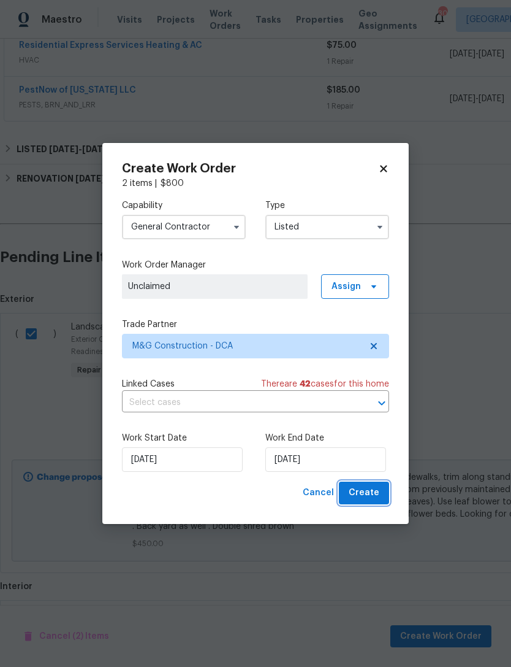
click at [371, 494] on span "Create" at bounding box center [364, 492] width 31 height 15
checkbox input "false"
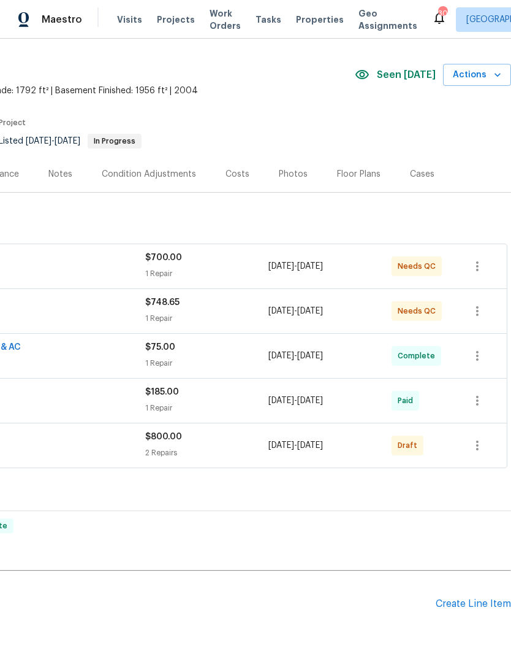
scroll to position [29, 182]
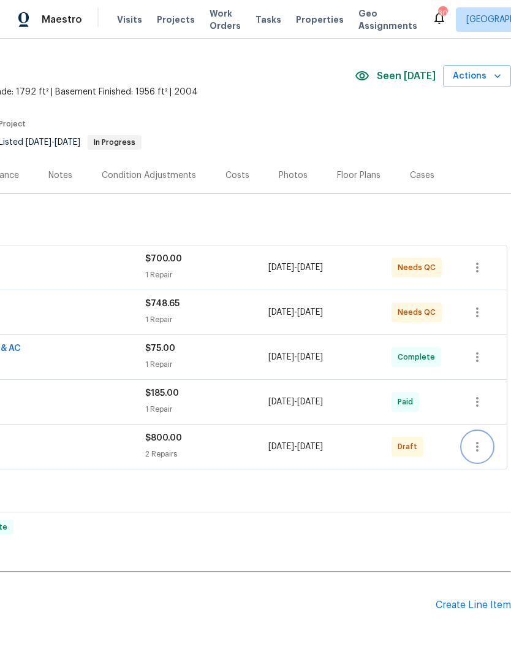
click at [482, 439] on icon "button" at bounding box center [477, 446] width 15 height 15
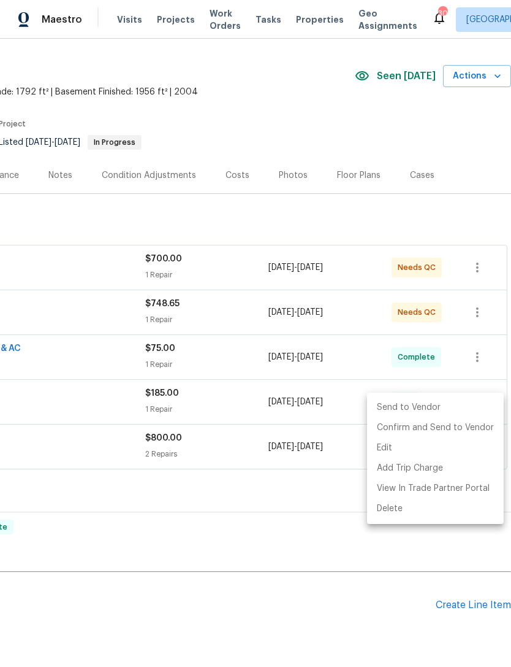
click at [407, 407] on li "Send to Vendor" at bounding box center [435, 407] width 137 height 20
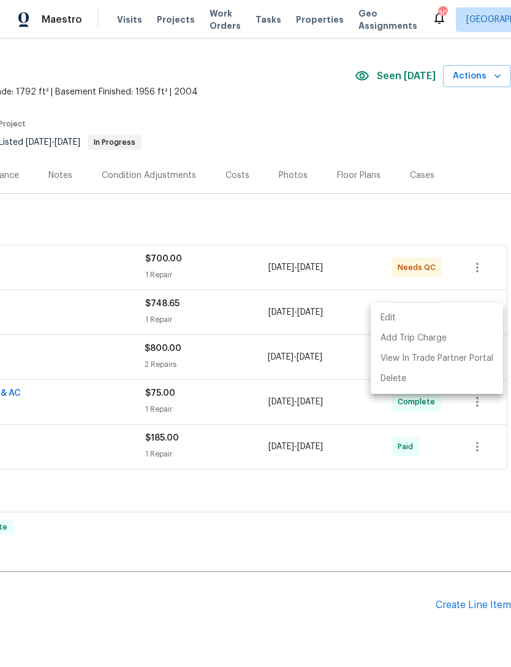
click at [335, 609] on div at bounding box center [255, 333] width 511 height 667
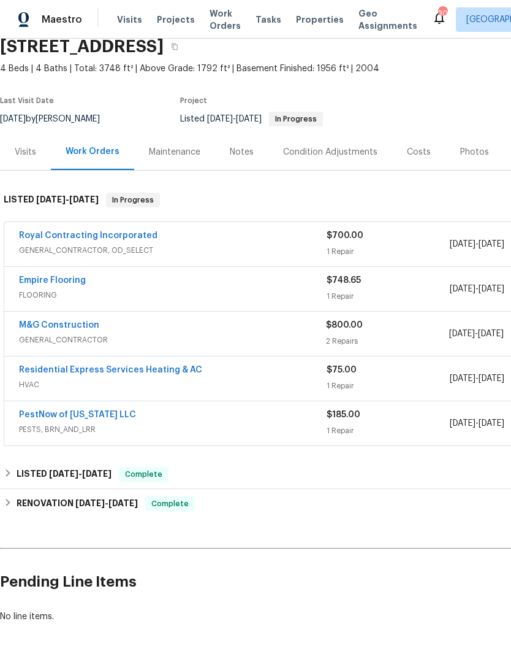
scroll to position [52, 0]
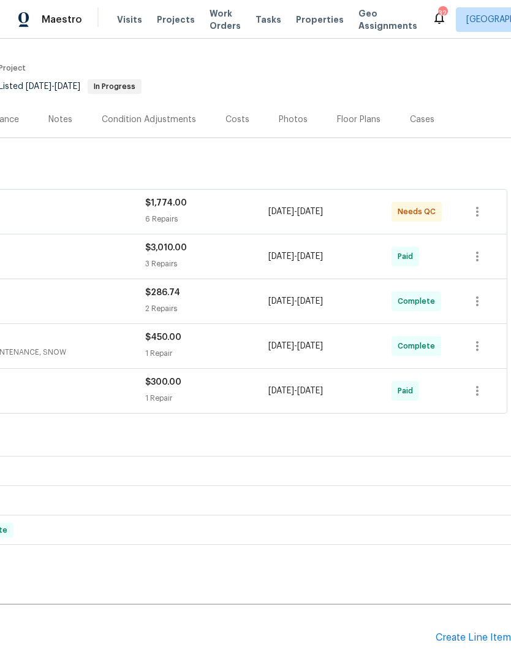
scroll to position [97, 182]
click at [484, 631] on div "Create Line Item" at bounding box center [473, 637] width 75 height 12
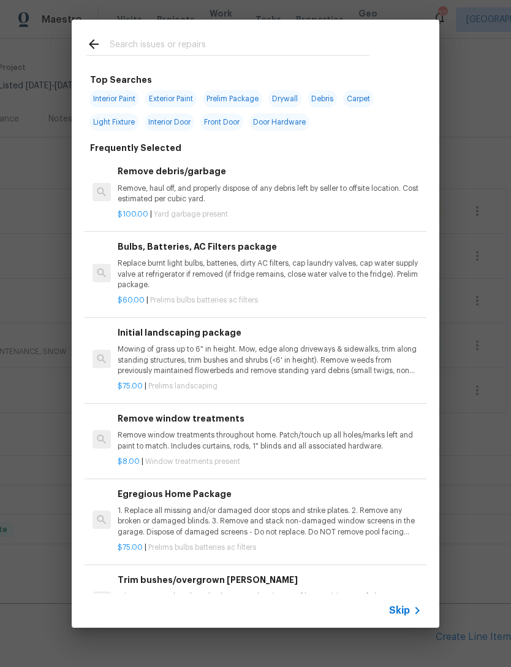
click at [143, 43] on input "text" at bounding box center [240, 46] width 260 height 18
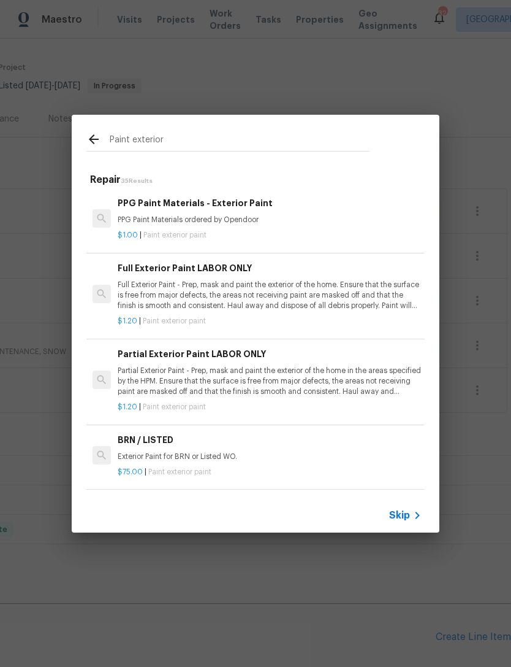
type input "Paint exterior"
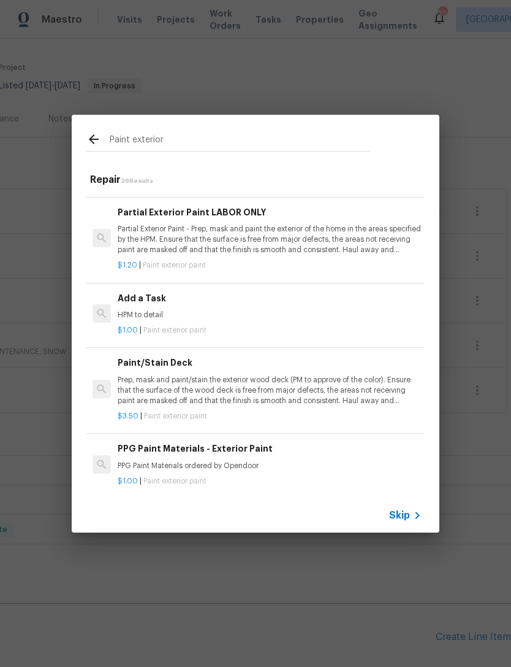
scroll to position [229, 0]
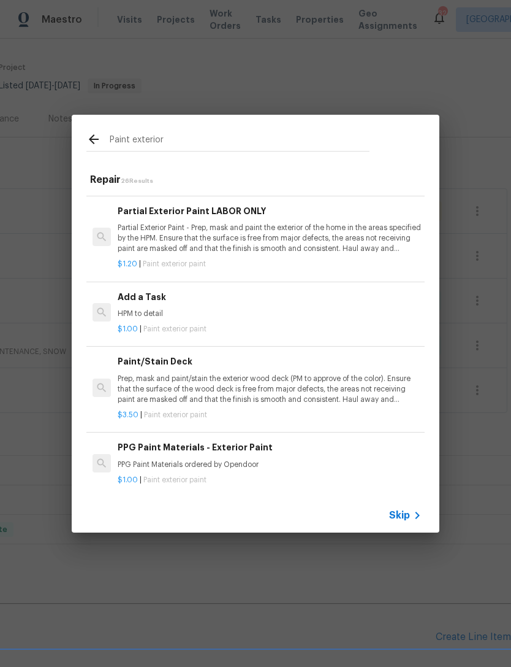
click at [164, 297] on h6 "Add a Task" at bounding box center [270, 296] width 304 height 13
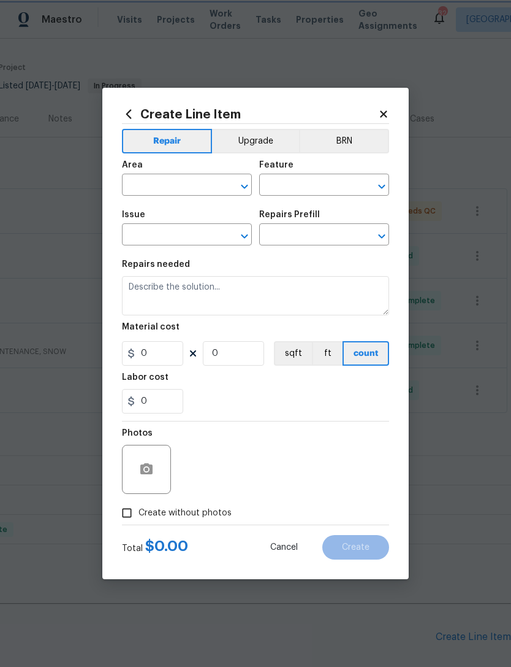
type input "Overall Paint"
type input "Exterior Paint"
type textarea "HPM to detail"
type input "1"
type input "Add a Task $1.00"
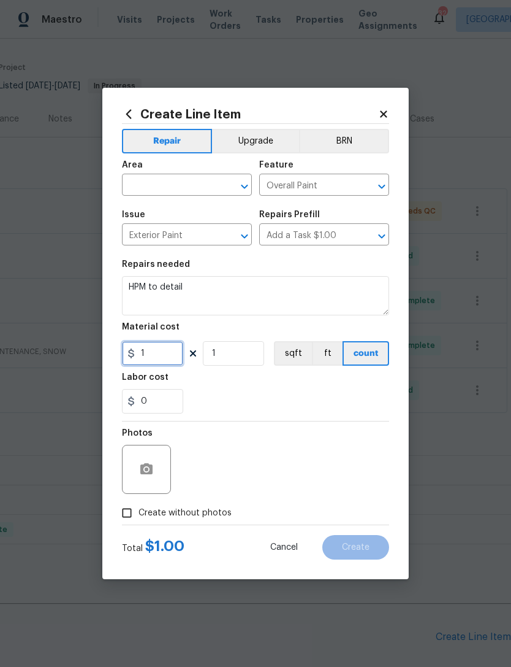
click at [168, 355] on input "1" at bounding box center [152, 353] width 61 height 25
click at [242, 183] on icon "Open" at bounding box center [244, 186] width 15 height 15
type input "650"
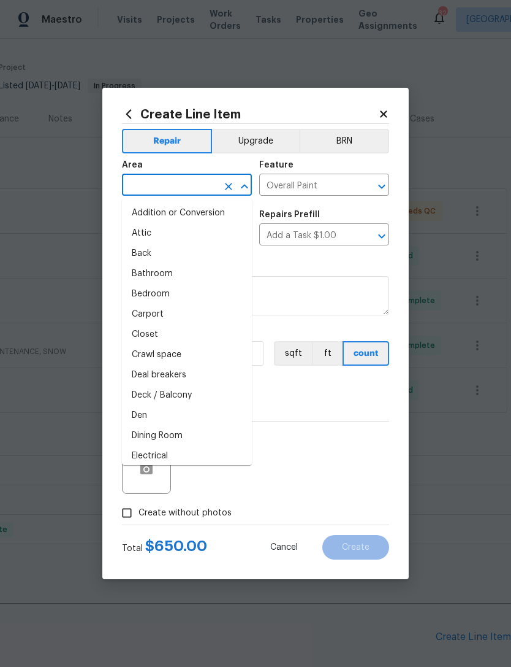
click at [242, 182] on icon "Close" at bounding box center [244, 186] width 15 height 15
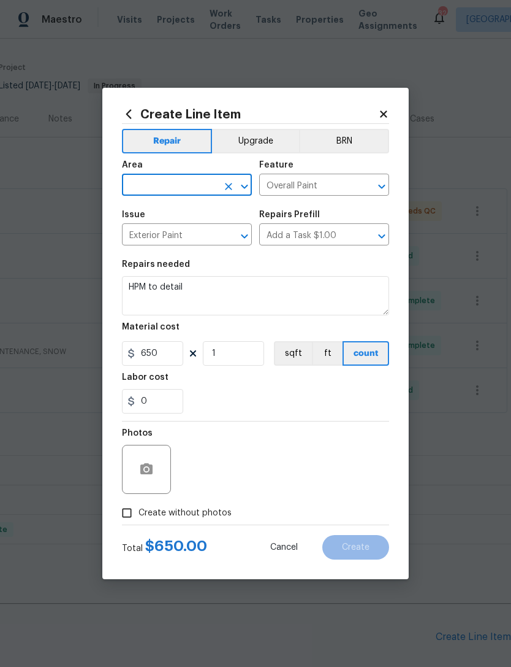
click at [239, 185] on icon "Open" at bounding box center [244, 186] width 15 height 15
click at [177, 215] on li "Exterior Overall" at bounding box center [187, 213] width 130 height 20
type input "Exterior Overall"
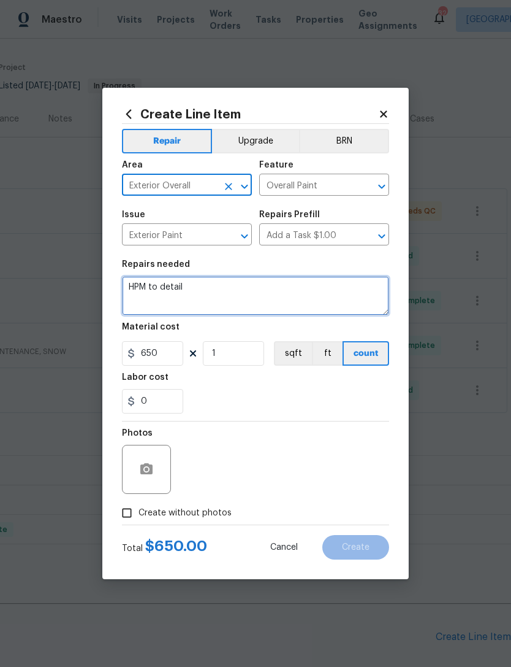
click at [214, 292] on textarea "HPM to detail" at bounding box center [255, 295] width 267 height 39
type textarea "H"
type textarea "Please"
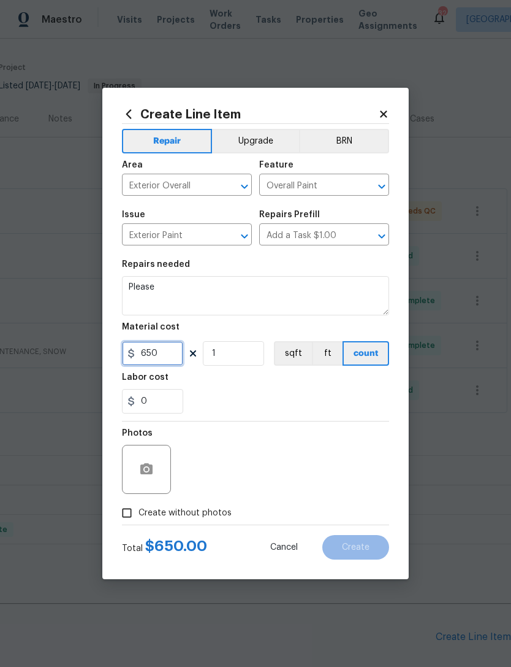
click at [164, 352] on input "650" at bounding box center [152, 353] width 61 height 25
type input "850"
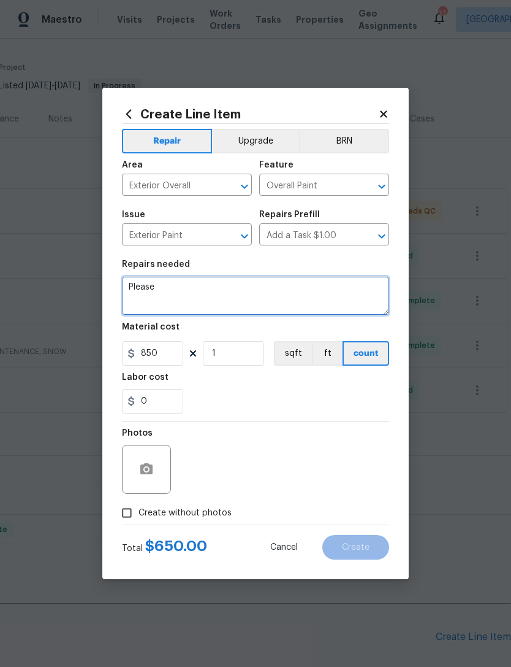
click at [186, 293] on textarea "Please" at bounding box center [255, 295] width 267 height 39
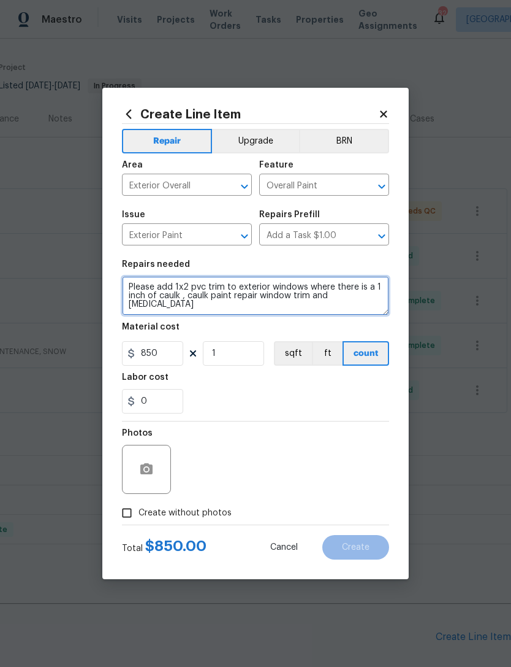
type textarea "Please add 1x2 pvc trim to exterior windows where there is a 1 inch of caulk , …"
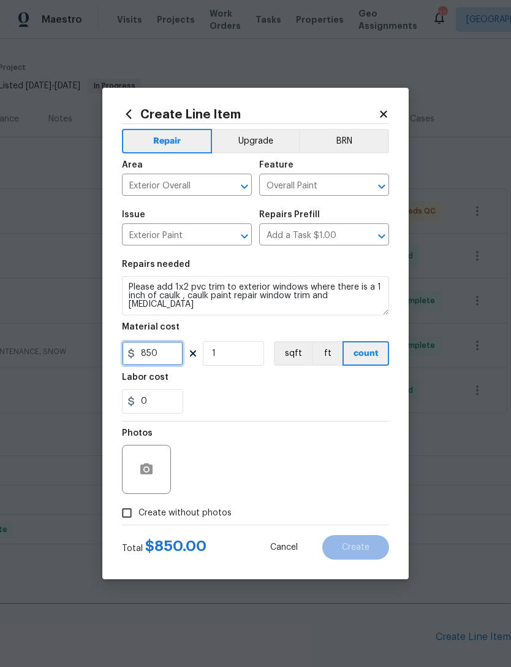
click at [166, 358] on input "850" at bounding box center [152, 353] width 61 height 25
type input "1000"
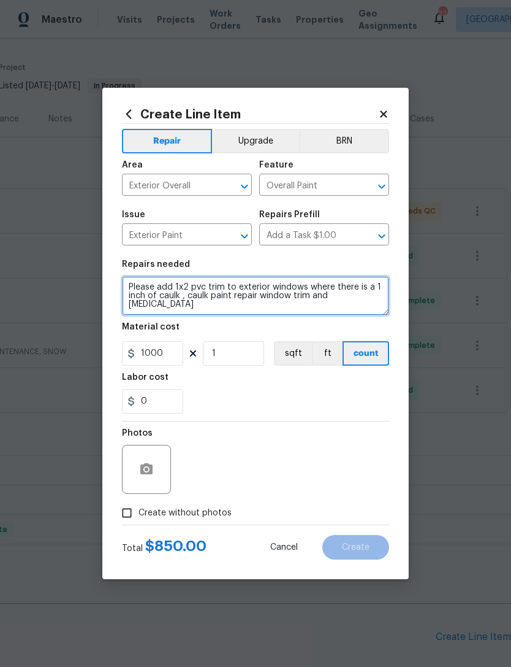
click at [358, 297] on textarea "Please add 1x2 pvc trim to exterior windows where there is a 1 inch of caulk , …" at bounding box center [255, 295] width 267 height 39
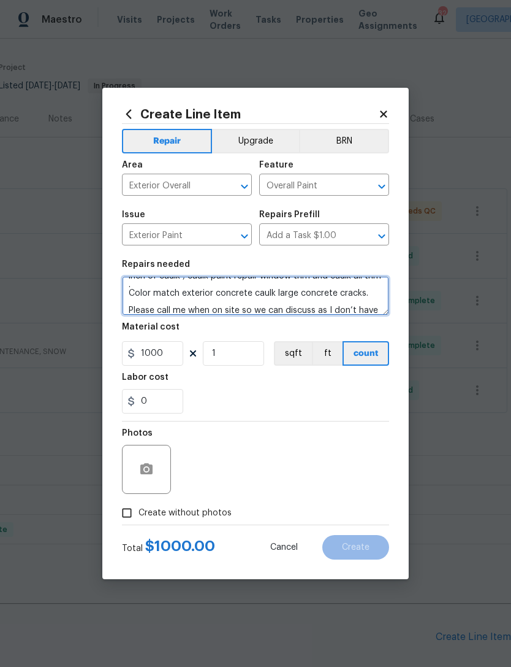
scroll to position [34, 0]
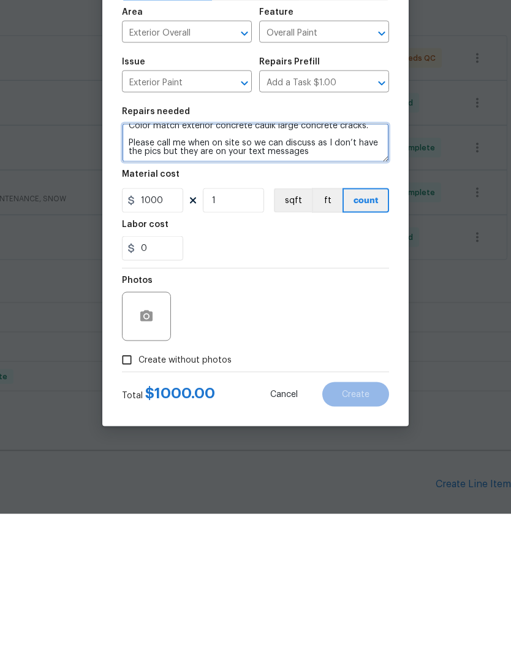
type textarea "Please add 1x2 pvc trim to exterior windows where there is a 1 inch of caulk , …"
click at [132, 501] on input "Create without photos" at bounding box center [126, 512] width 23 height 23
checkbox input "true"
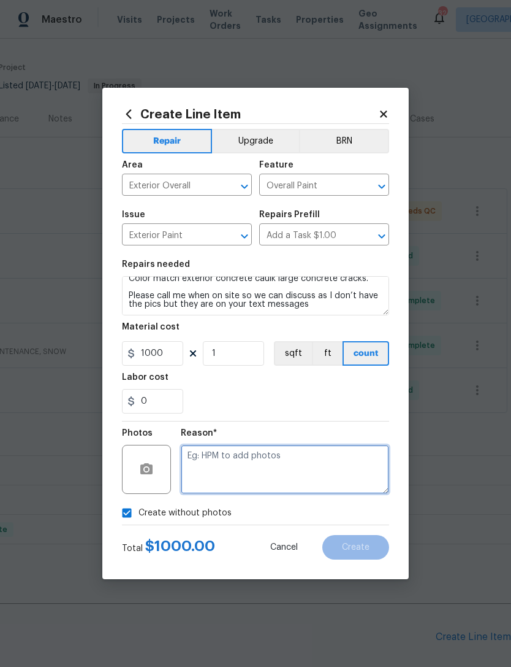
click at [235, 464] on textarea at bounding box center [285, 469] width 208 height 49
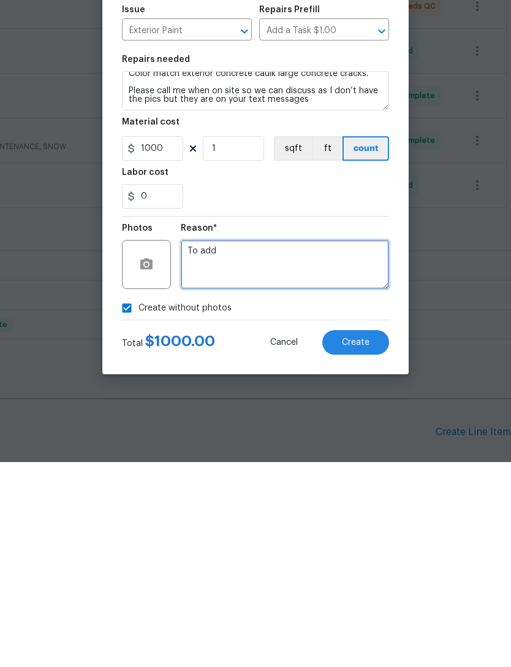
type textarea "To add"
click at [356, 535] on button "Create" at bounding box center [356, 547] width 67 height 25
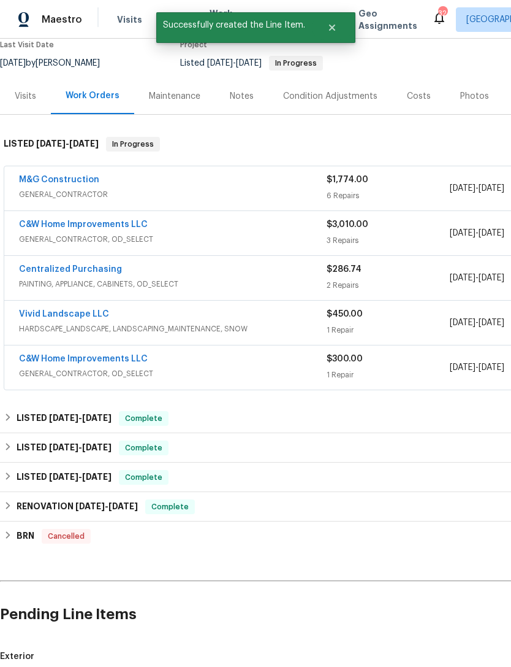
scroll to position [120, 0]
checkbox input "true"
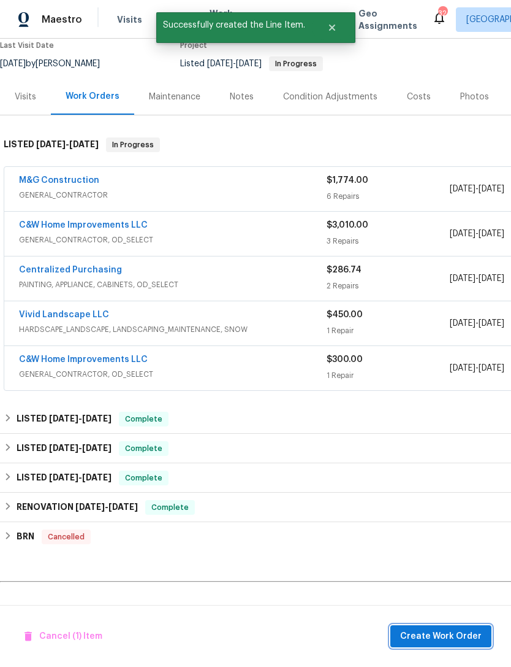
click at [451, 633] on span "Create Work Order" at bounding box center [441, 636] width 82 height 15
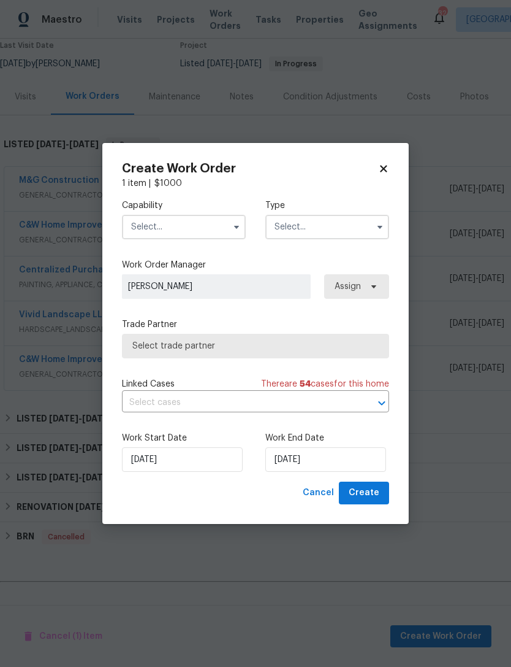
click at [232, 220] on button "button" at bounding box center [236, 227] width 15 height 15
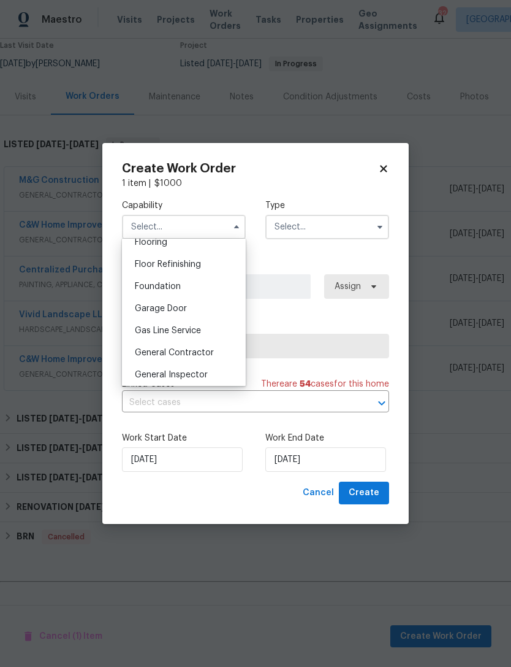
scroll to position [487, 0]
click at [199, 353] on span "General Contractor" at bounding box center [174, 351] width 79 height 9
type input "General Contractor"
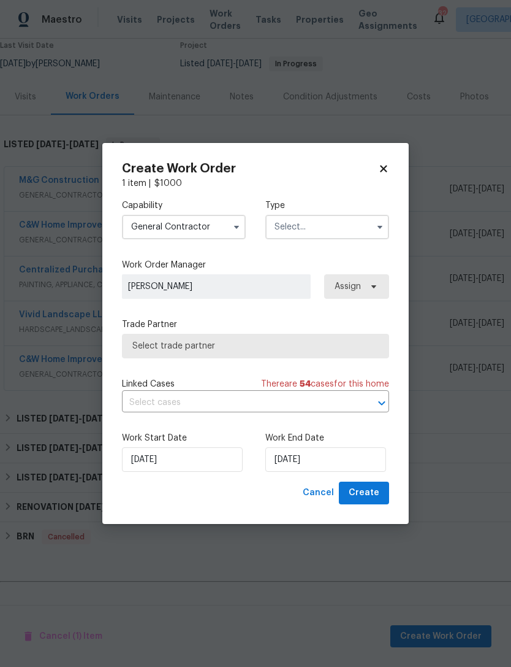
click at [353, 216] on input "text" at bounding box center [328, 227] width 124 height 25
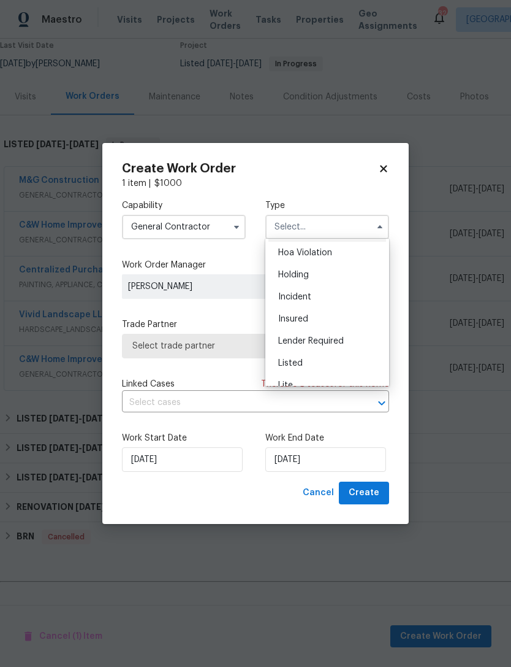
scroll to position [37, 0]
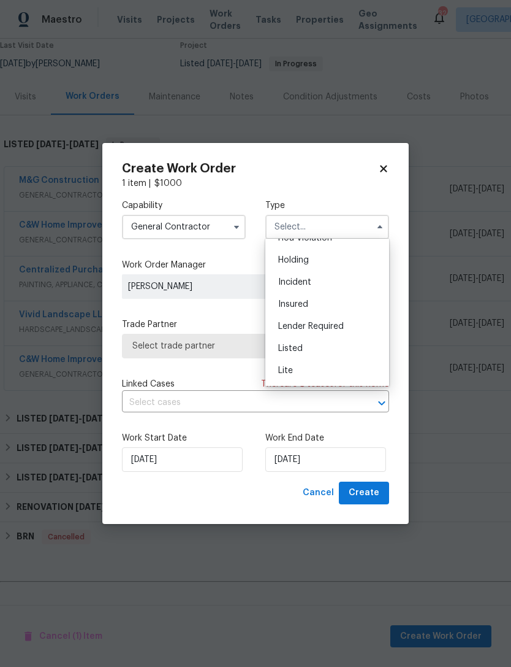
click at [302, 346] on span "Listed" at bounding box center [290, 348] width 25 height 9
type input "Listed"
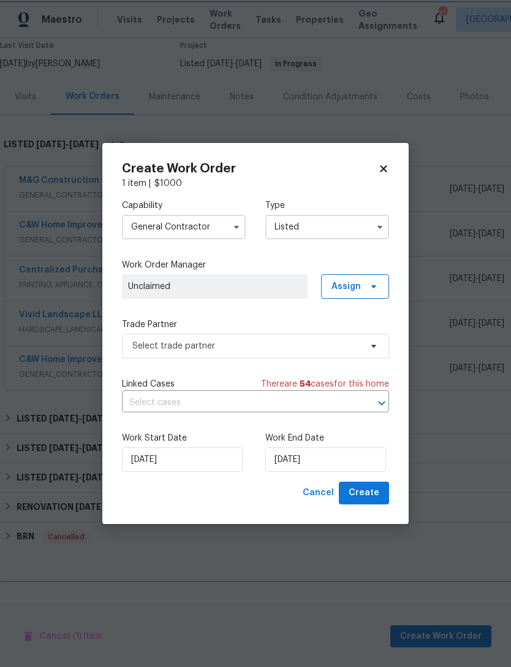
scroll to position [0, 0]
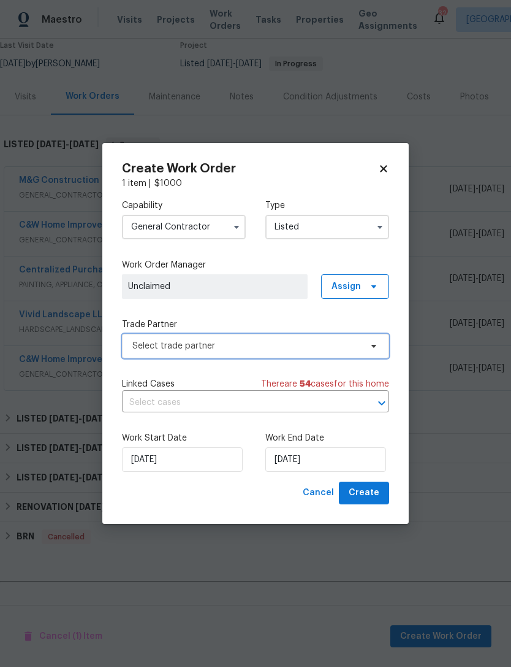
click at [376, 339] on span "Select trade partner" at bounding box center [255, 346] width 267 height 25
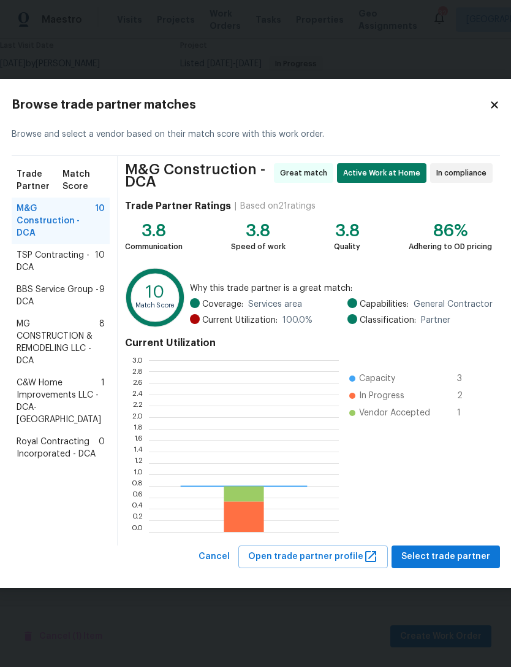
scroll to position [172, 190]
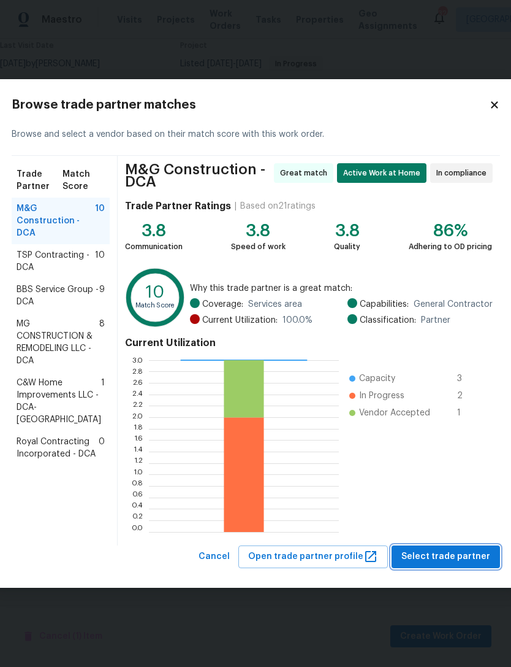
click at [447, 546] on button "Select trade partner" at bounding box center [446, 556] width 109 height 23
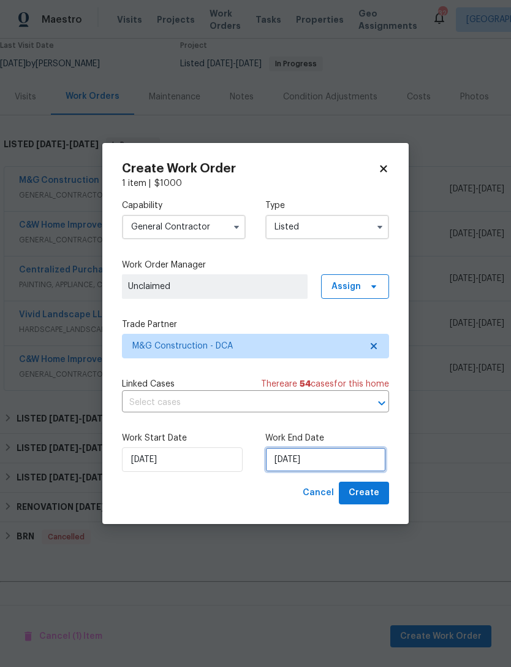
click at [327, 454] on input "[DATE]" at bounding box center [326, 459] width 121 height 25
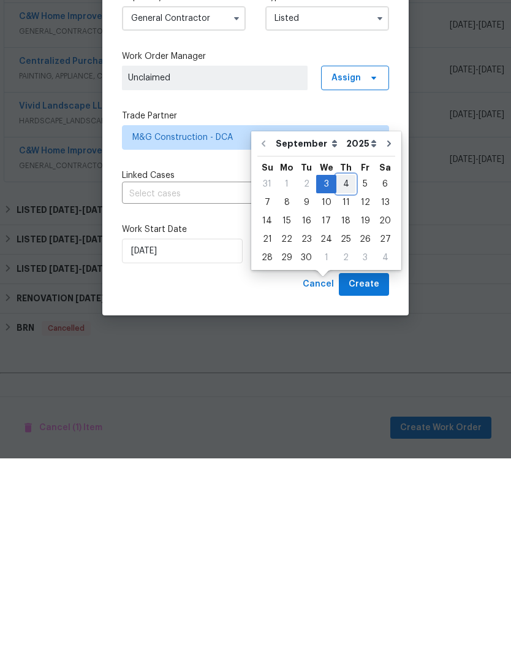
click at [343, 384] on div "4" at bounding box center [346, 392] width 19 height 17
type input "[DATE]"
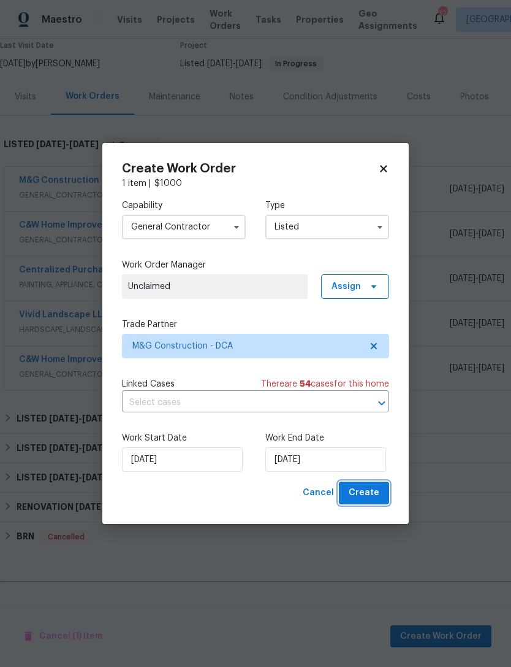
click at [370, 492] on span "Create" at bounding box center [364, 492] width 31 height 15
checkbox input "false"
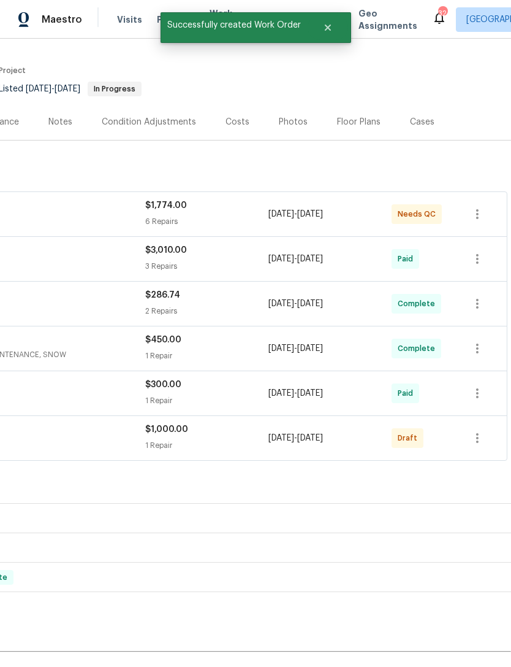
scroll to position [94, 182]
click at [484, 430] on icon "button" at bounding box center [477, 437] width 15 height 15
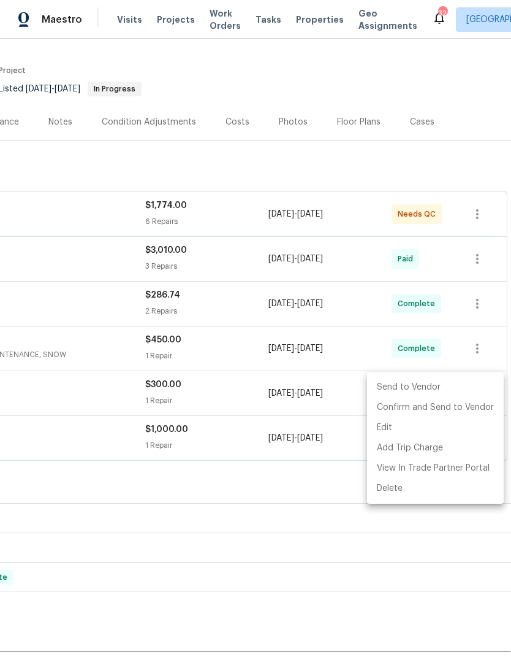
click at [423, 386] on li "Send to Vendor" at bounding box center [435, 387] width 137 height 20
